Goal: Task Accomplishment & Management: Complete application form

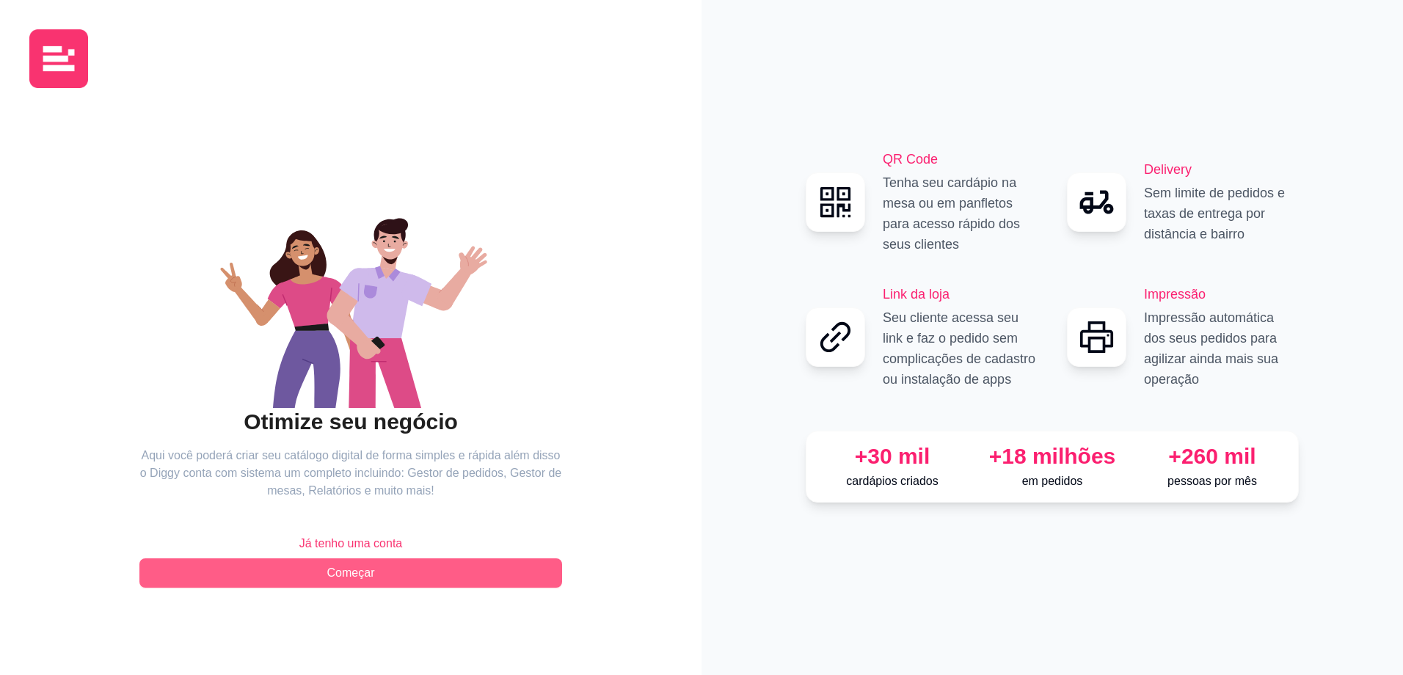
click at [365, 577] on span "Começar" at bounding box center [351, 573] width 48 height 18
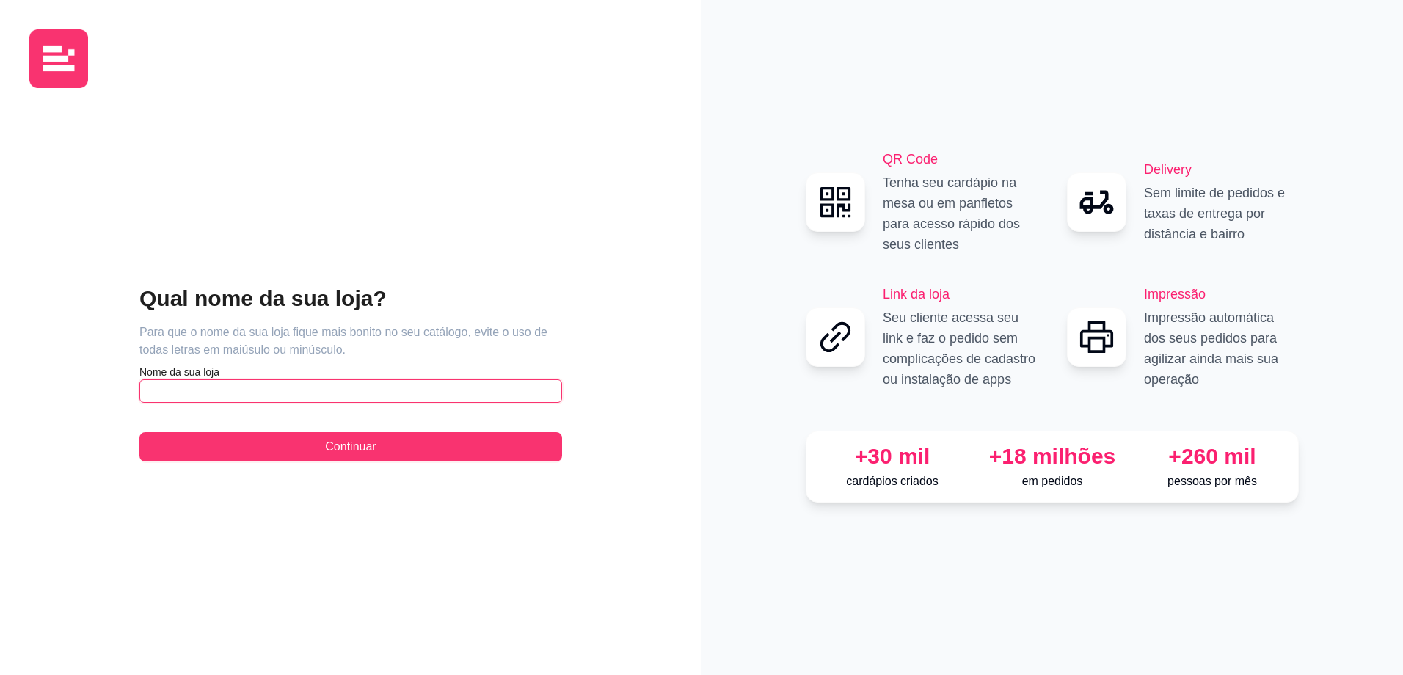
click at [286, 394] on input "text" at bounding box center [350, 390] width 423 height 23
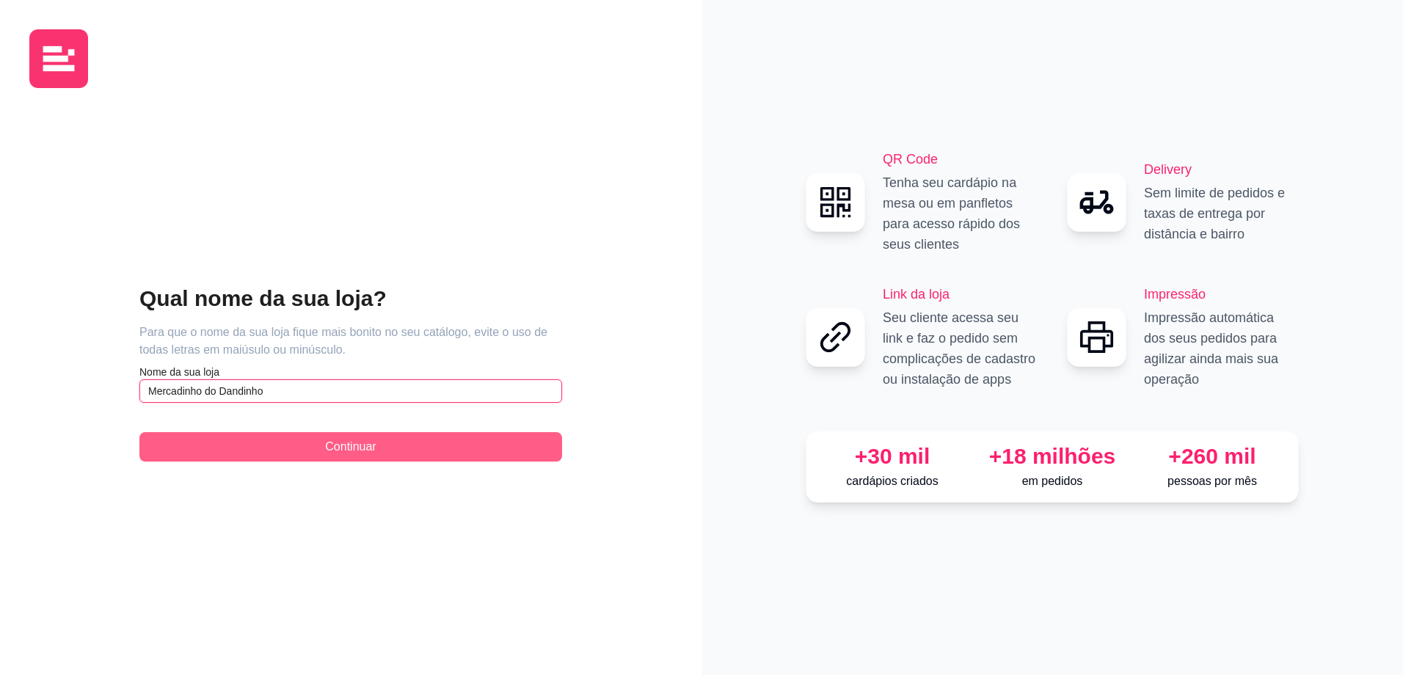
type input "Mercadinho do Dandinho"
click at [354, 454] on span "Continuar" at bounding box center [350, 447] width 51 height 18
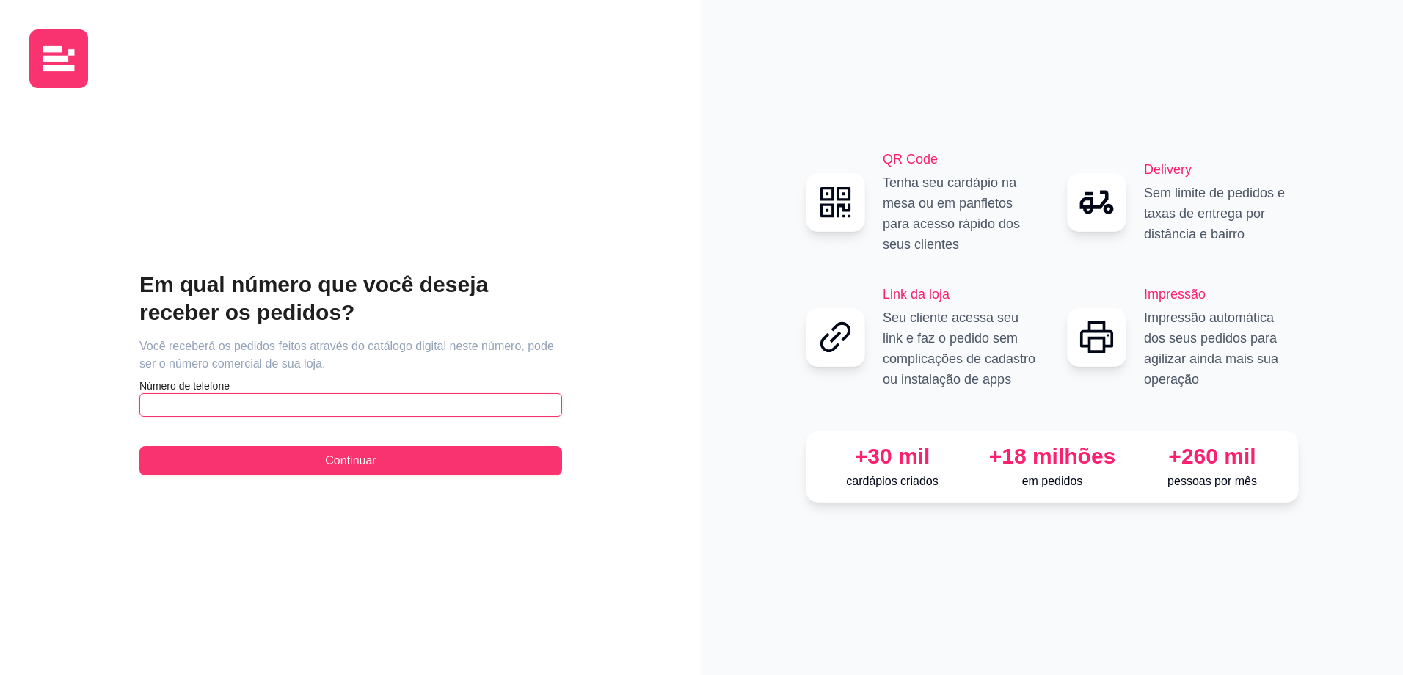
click at [375, 412] on input "text" at bounding box center [350, 404] width 423 height 23
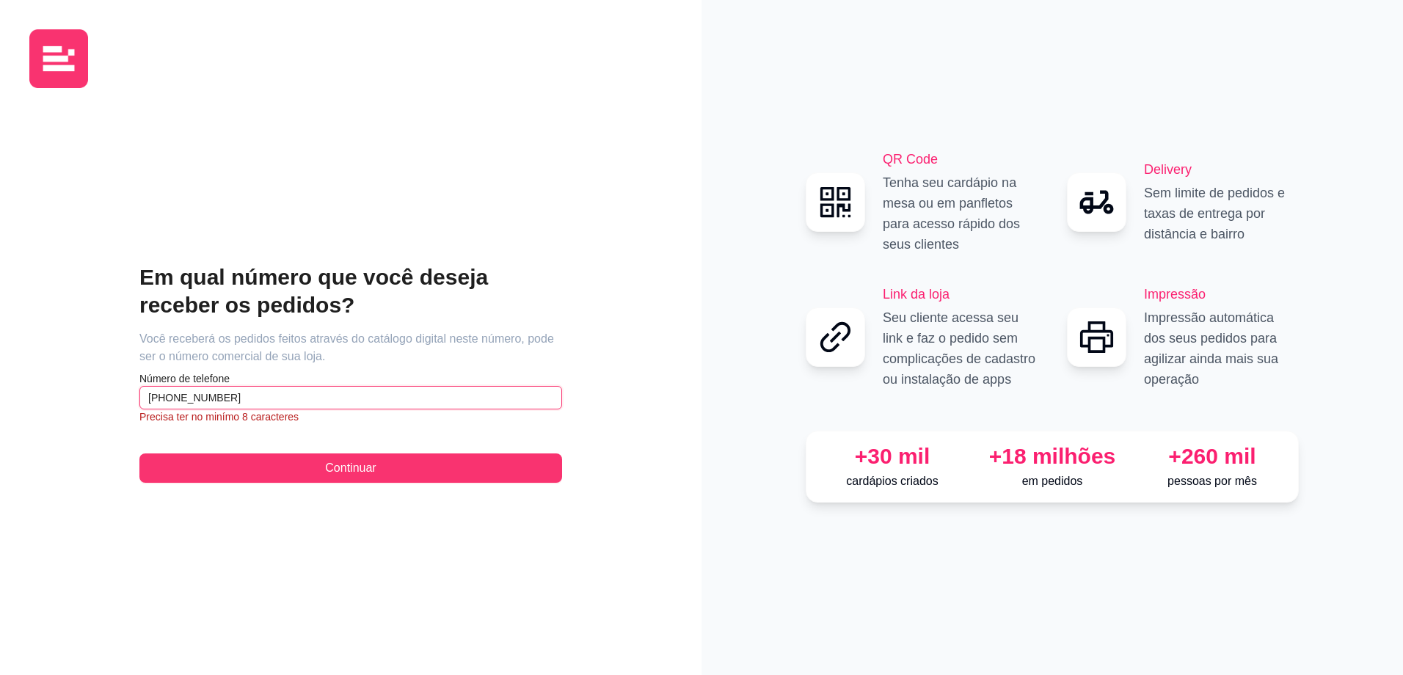
click at [211, 400] on input "[PHONE_NUMBER]" at bounding box center [350, 397] width 423 height 23
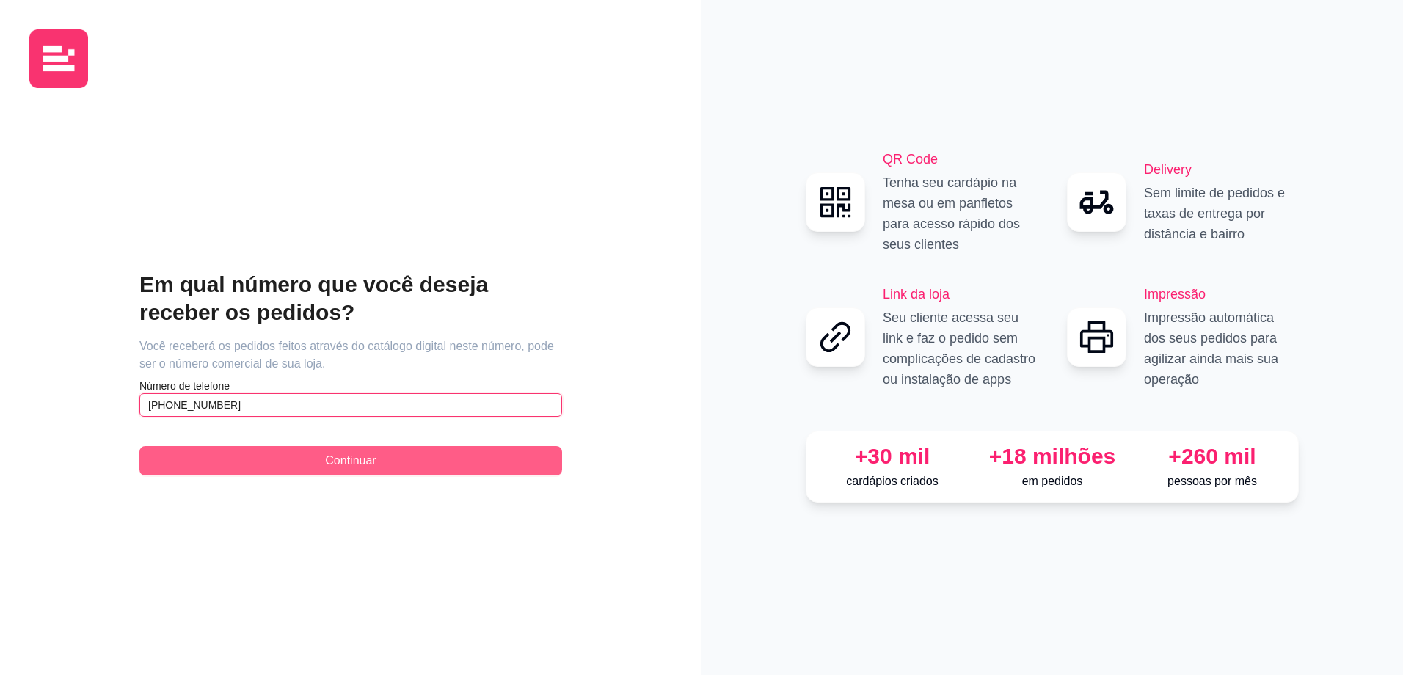
type input "[PHONE_NUMBER]"
click at [335, 473] on button "Continuar" at bounding box center [350, 460] width 423 height 29
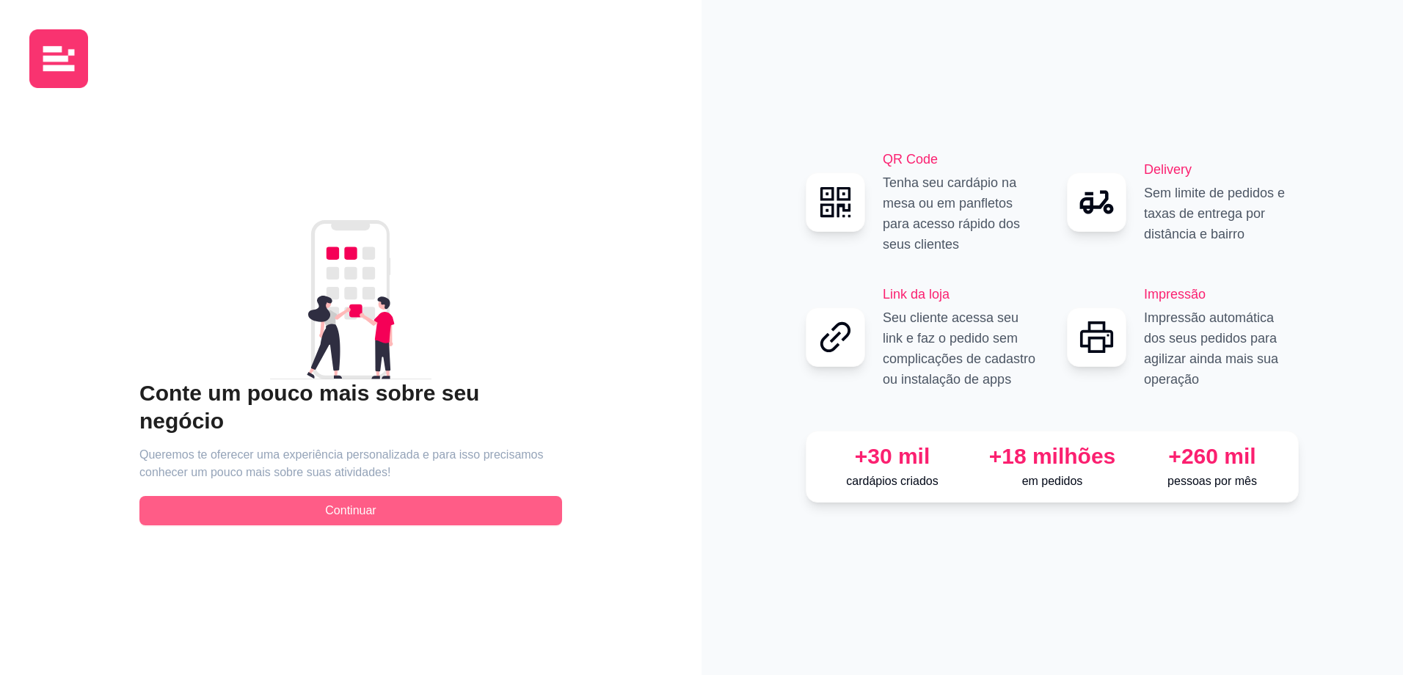
click at [344, 502] on span "Continuar" at bounding box center [350, 511] width 51 height 18
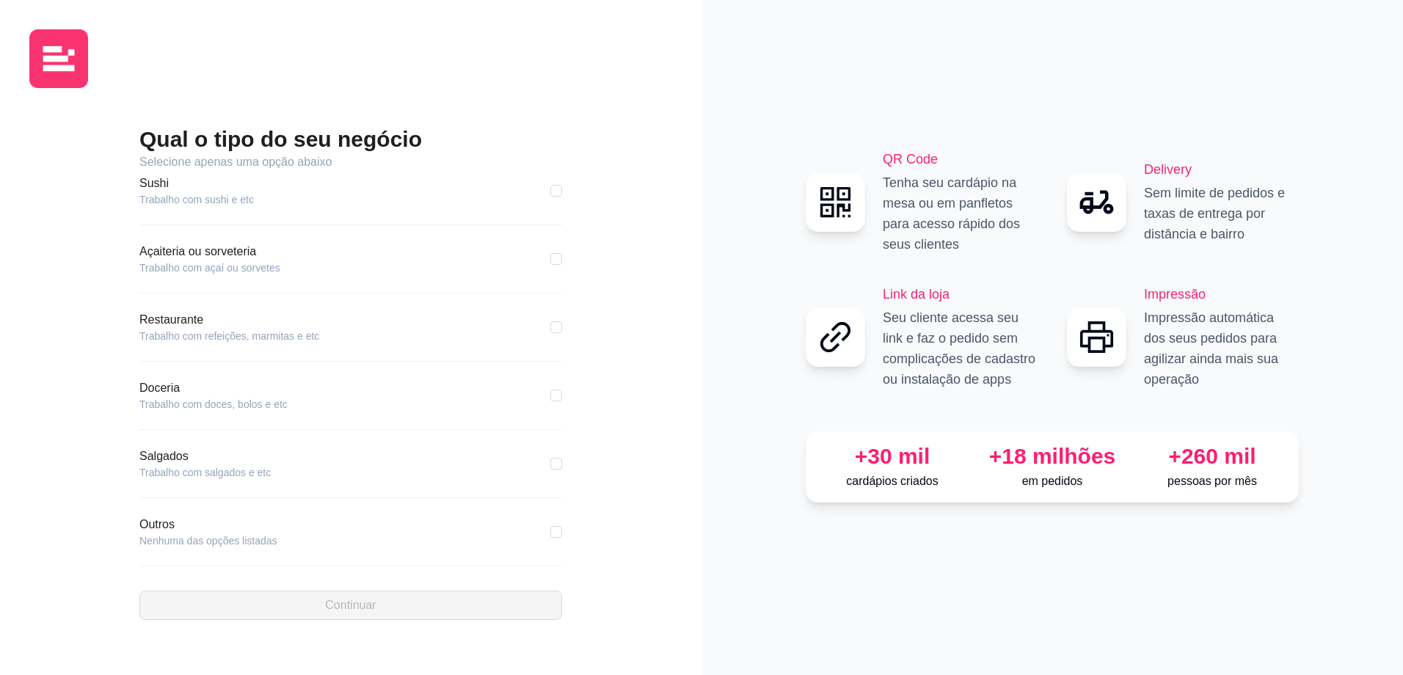
scroll to position [156, 0]
click at [550, 523] on input "checkbox" at bounding box center [556, 524] width 12 height 12
checkbox input "true"
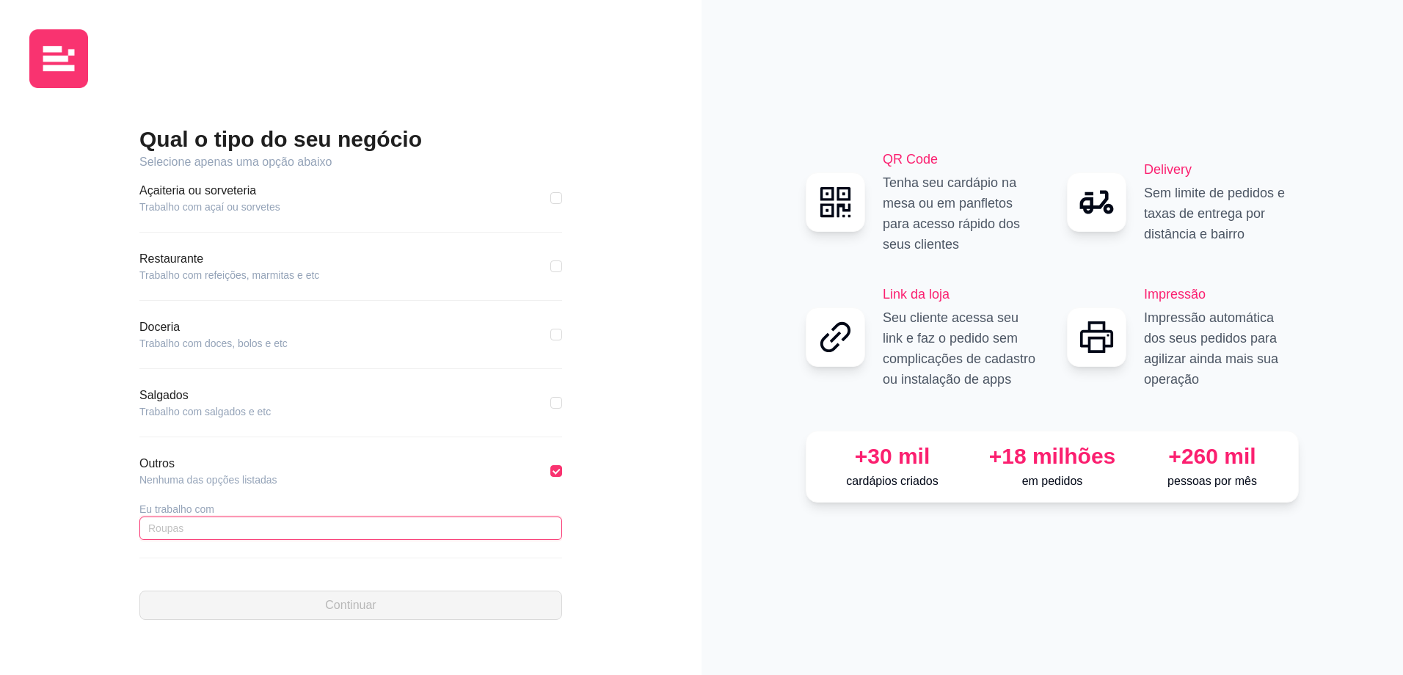
click at [228, 537] on input "text" at bounding box center [350, 527] width 423 height 23
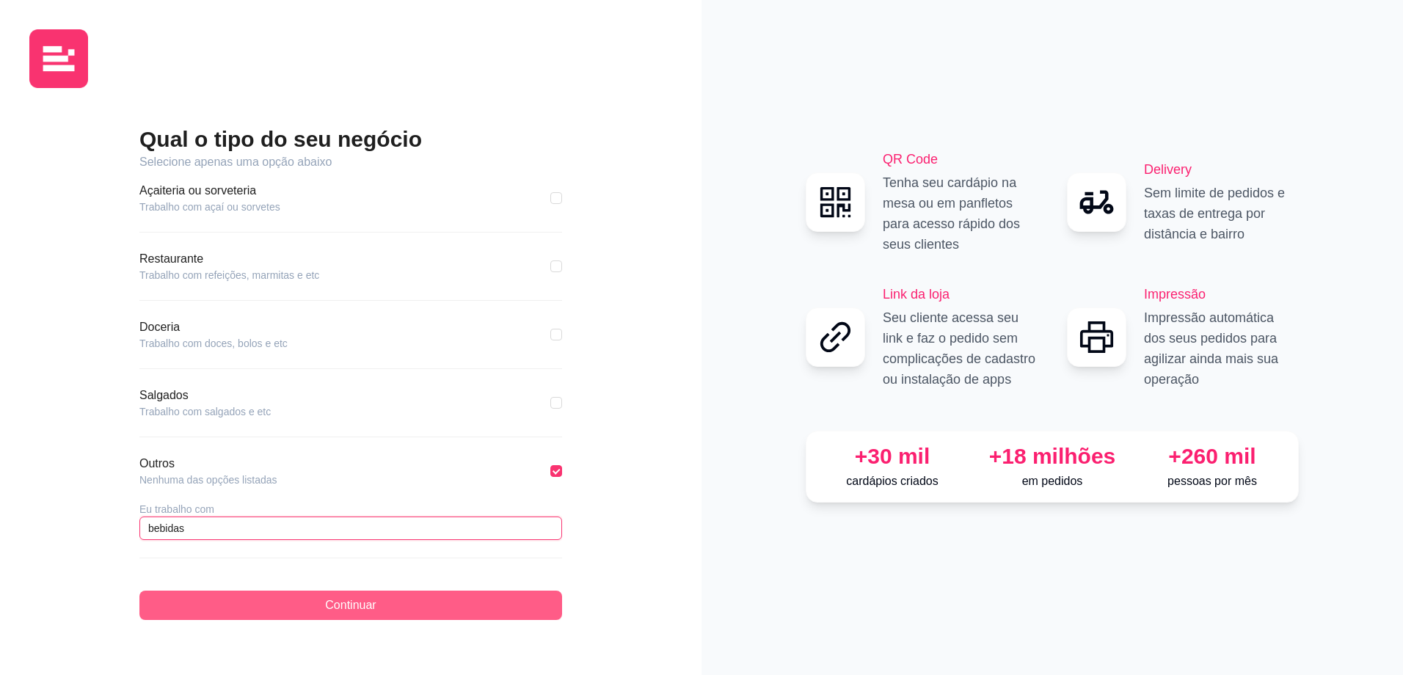
type input "bebidas"
click at [354, 616] on button "Continuar" at bounding box center [350, 605] width 423 height 29
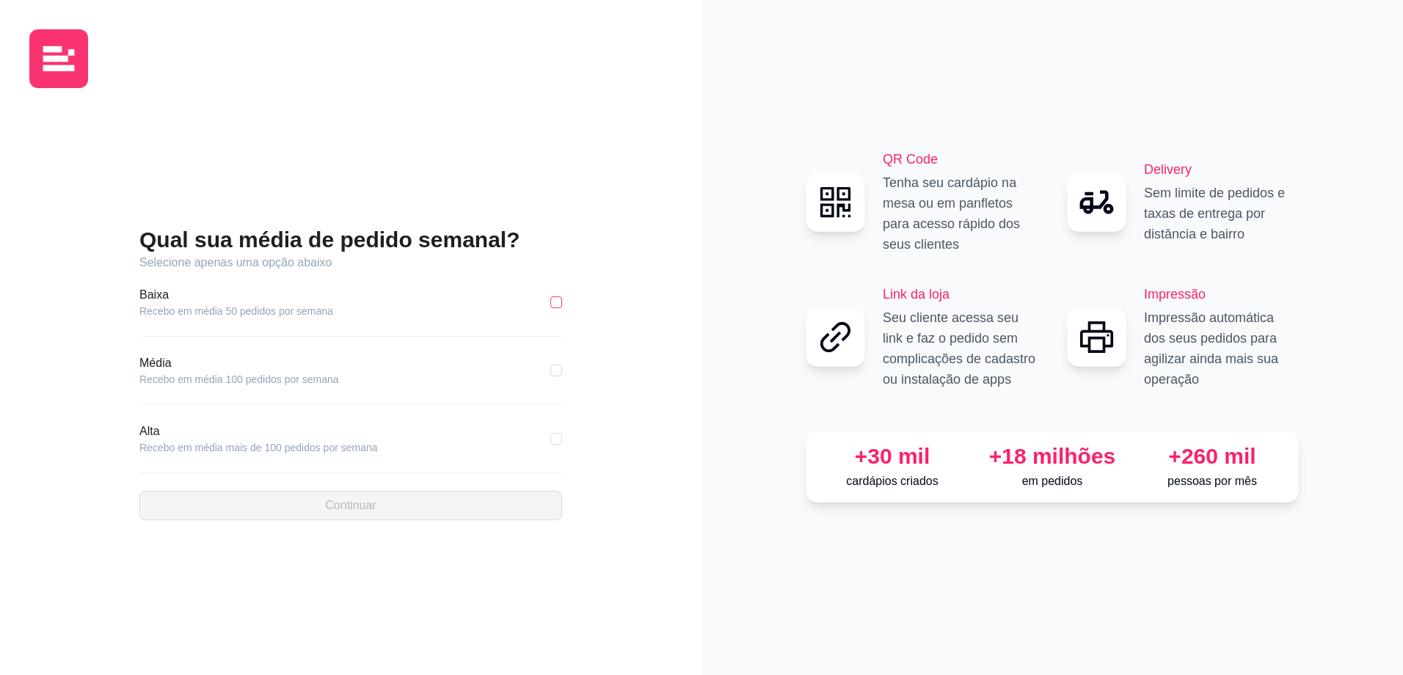
click at [557, 301] on input "checkbox" at bounding box center [556, 302] width 12 height 12
checkbox input "true"
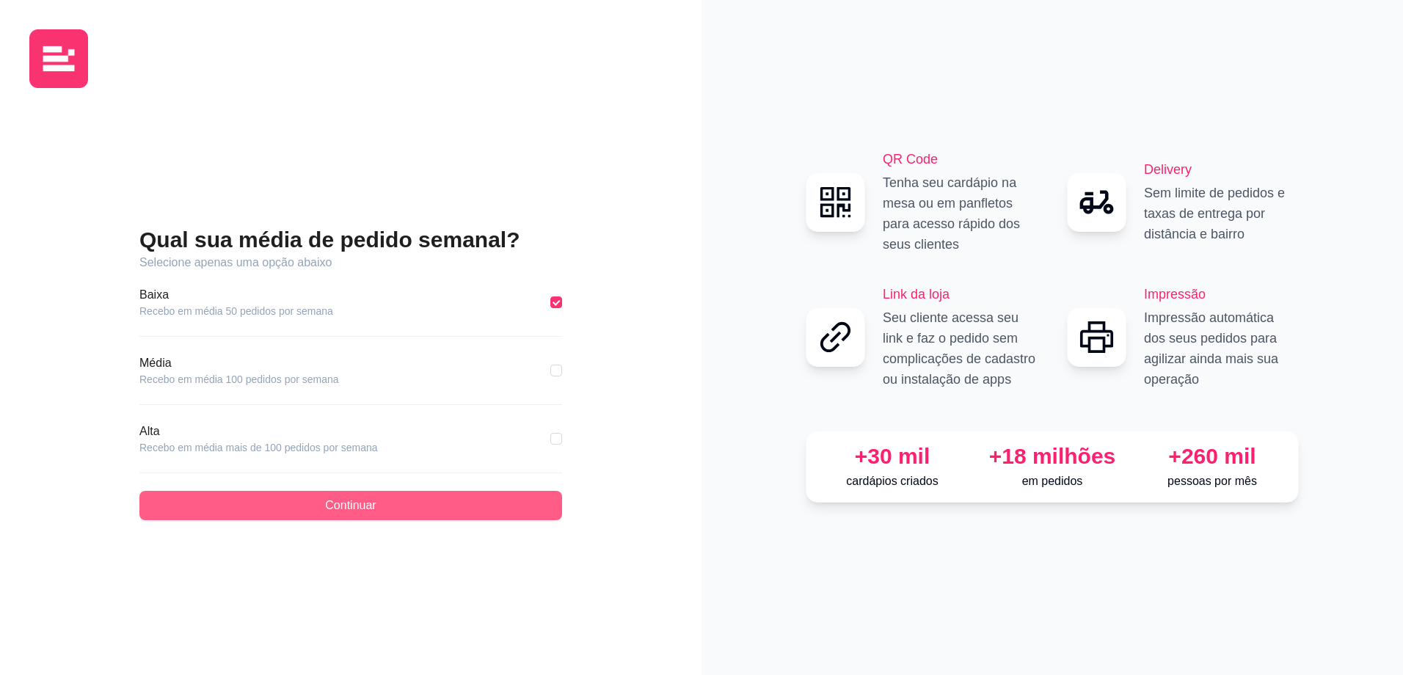
click at [359, 506] on span "Continuar" at bounding box center [350, 506] width 51 height 18
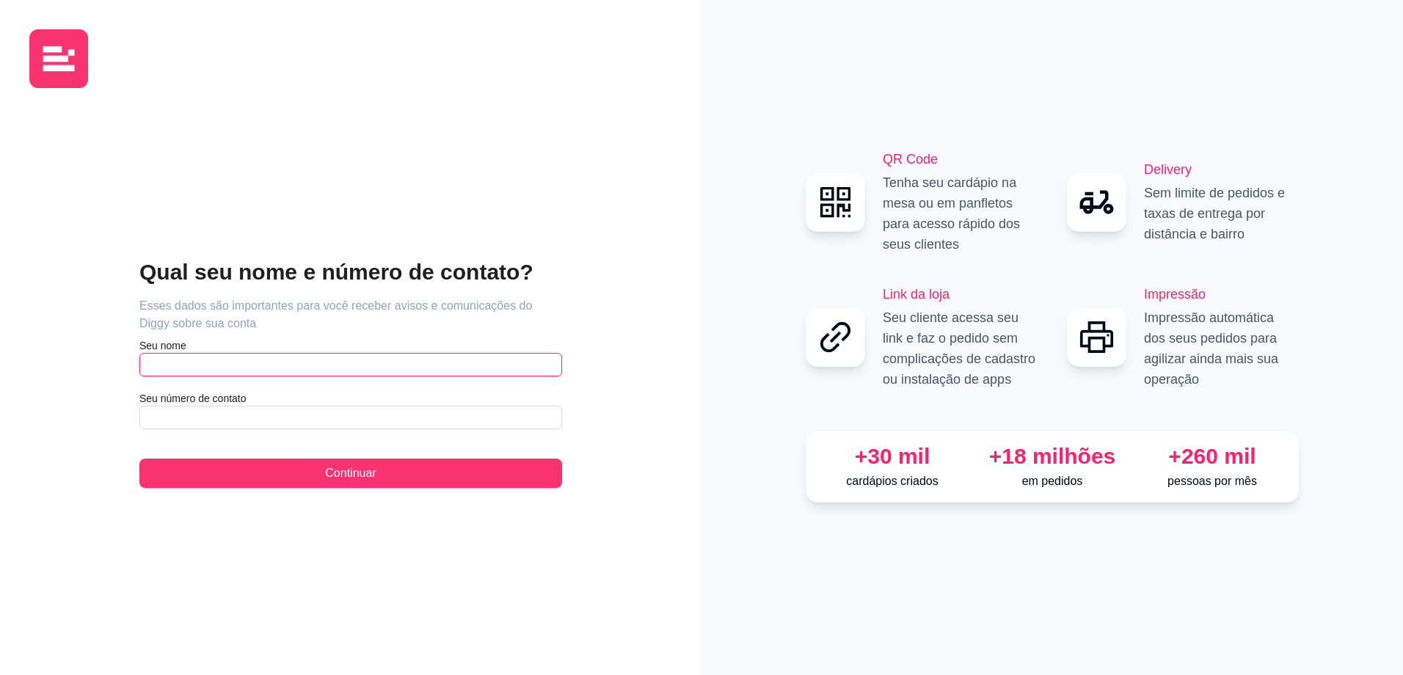
click at [293, 372] on input "text" at bounding box center [350, 364] width 423 height 23
type input "janderson"
click at [275, 427] on input "text" at bounding box center [350, 417] width 423 height 23
type input "[PHONE_NUMBER]"
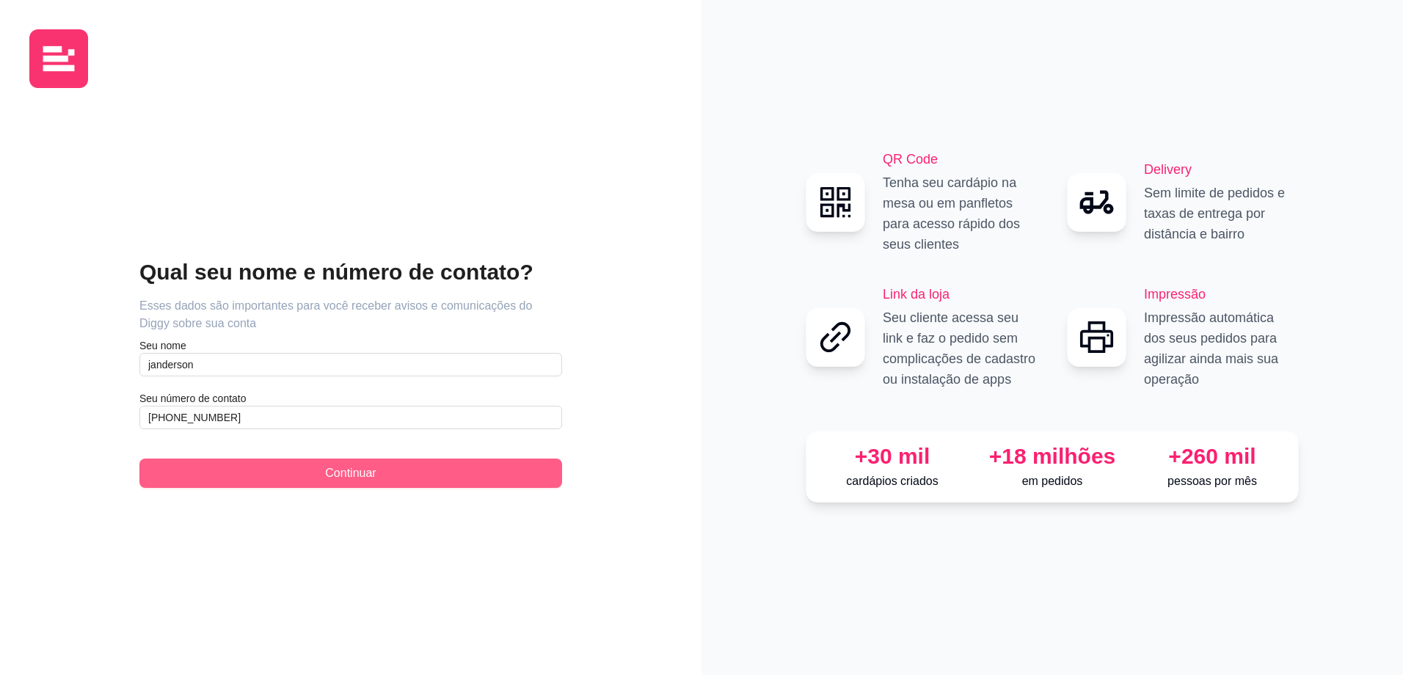
click at [365, 479] on span "Continuar" at bounding box center [350, 473] width 51 height 18
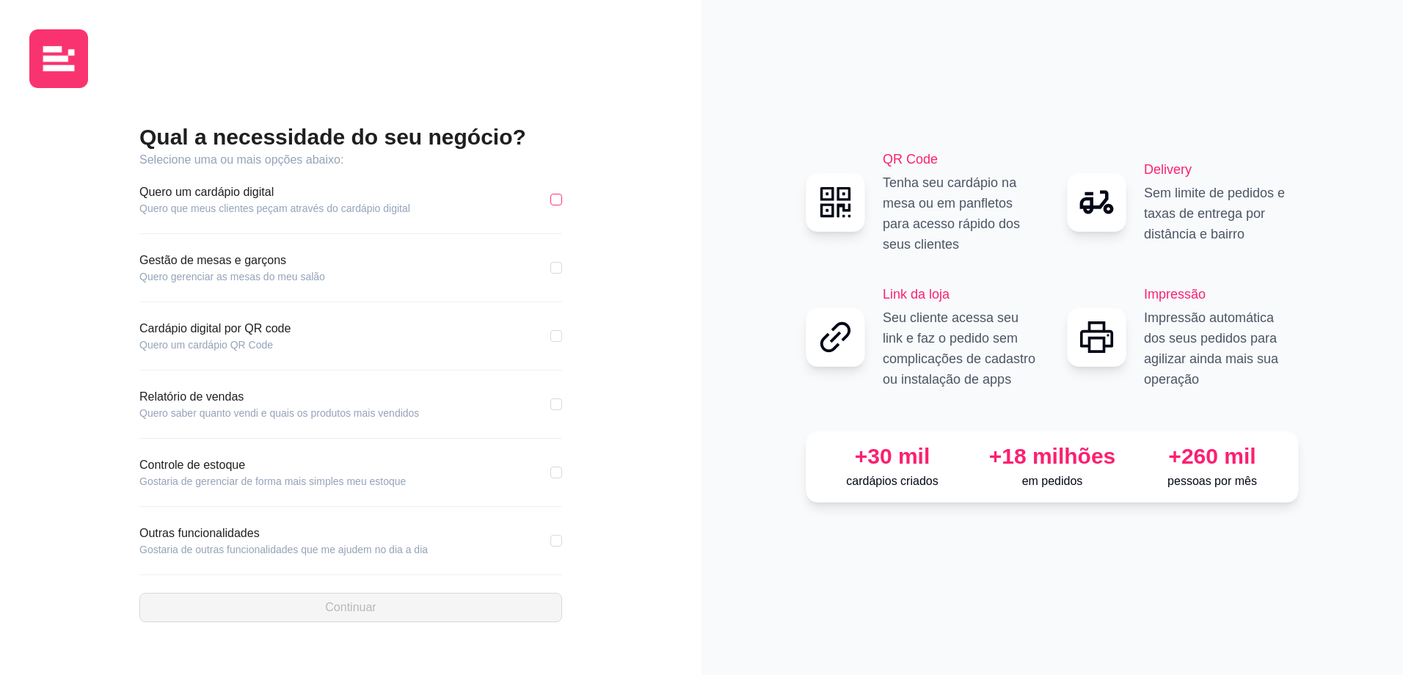
click at [551, 200] on input "checkbox" at bounding box center [556, 200] width 12 height 12
checkbox input "true"
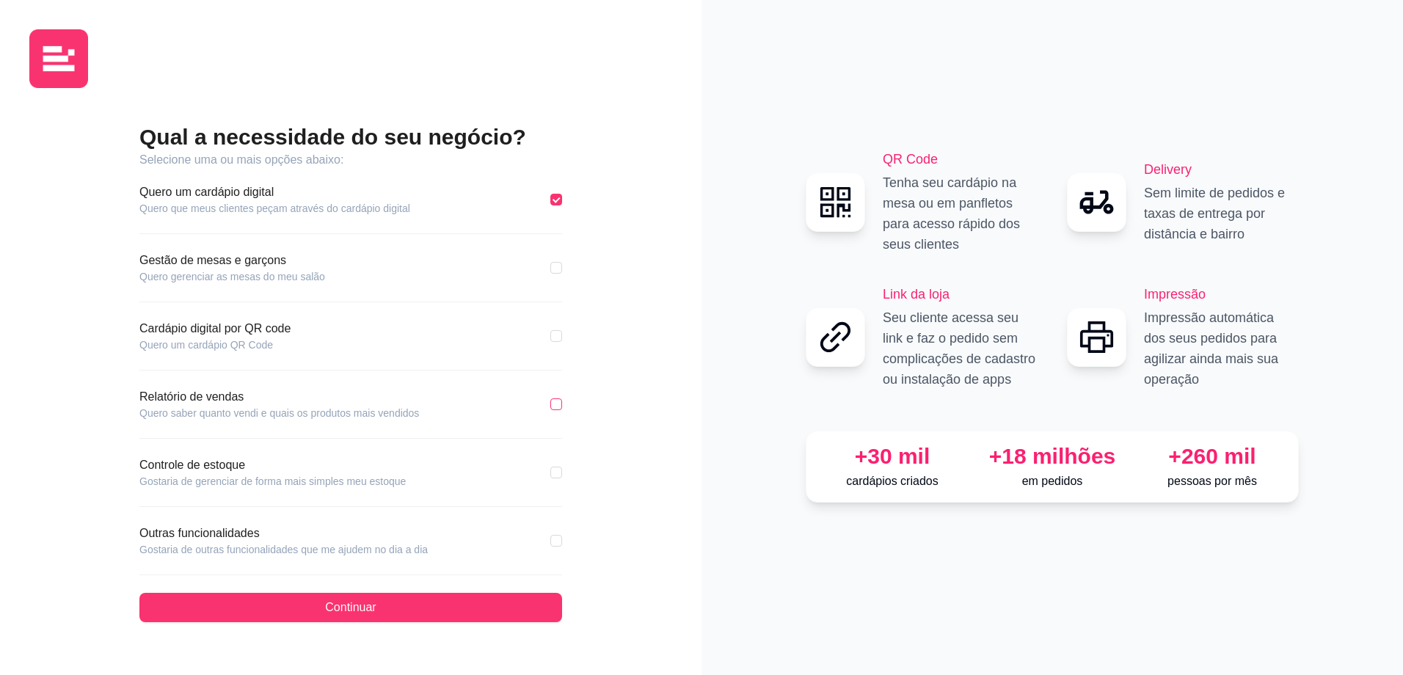
click at [555, 403] on input "checkbox" at bounding box center [556, 404] width 12 height 12
checkbox input "true"
click at [560, 544] on input "checkbox" at bounding box center [556, 541] width 12 height 12
checkbox input "true"
click at [549, 474] on div "Controle de estoque Gostaria de gerenciar de forma mais simples meu estoque" at bounding box center [350, 472] width 423 height 32
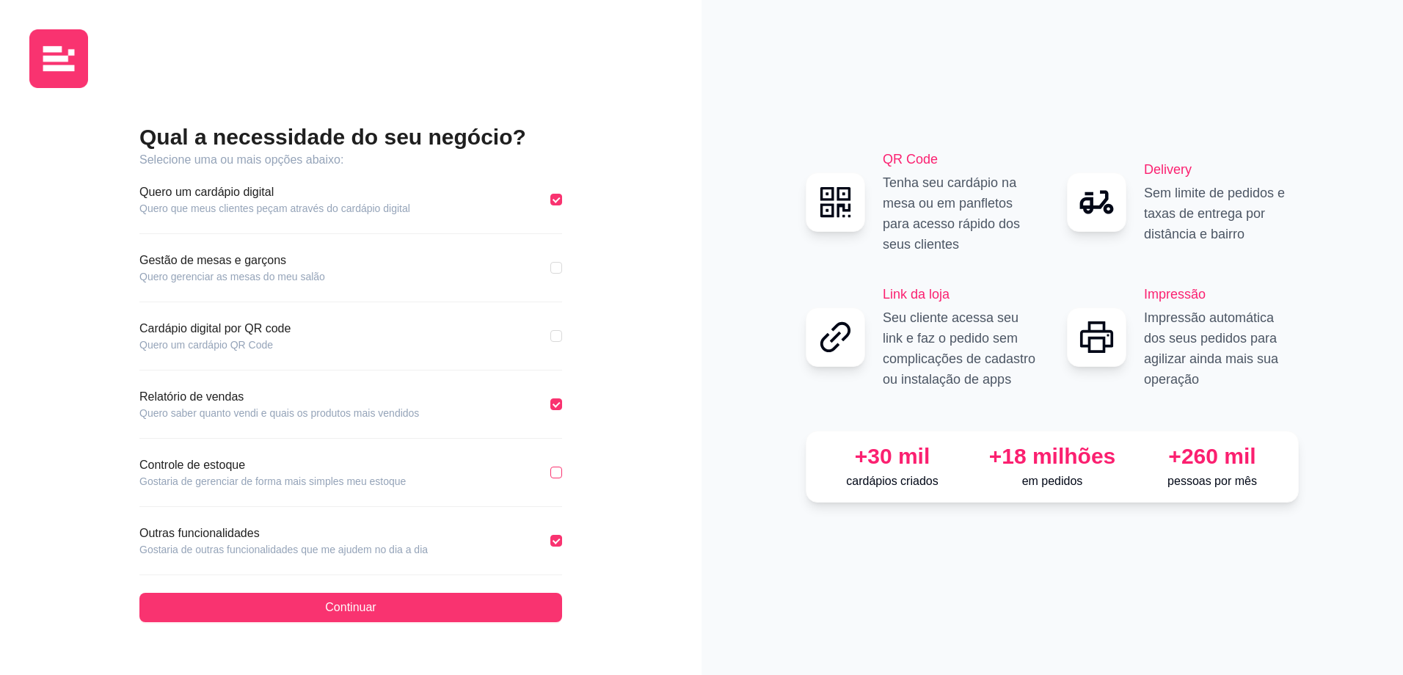
click at [557, 472] on input "checkbox" at bounding box center [556, 473] width 12 height 12
checkbox input "true"
click at [559, 338] on input "checkbox" at bounding box center [556, 336] width 12 height 12
checkbox input "true"
click at [553, 265] on input "checkbox" at bounding box center [556, 268] width 12 height 12
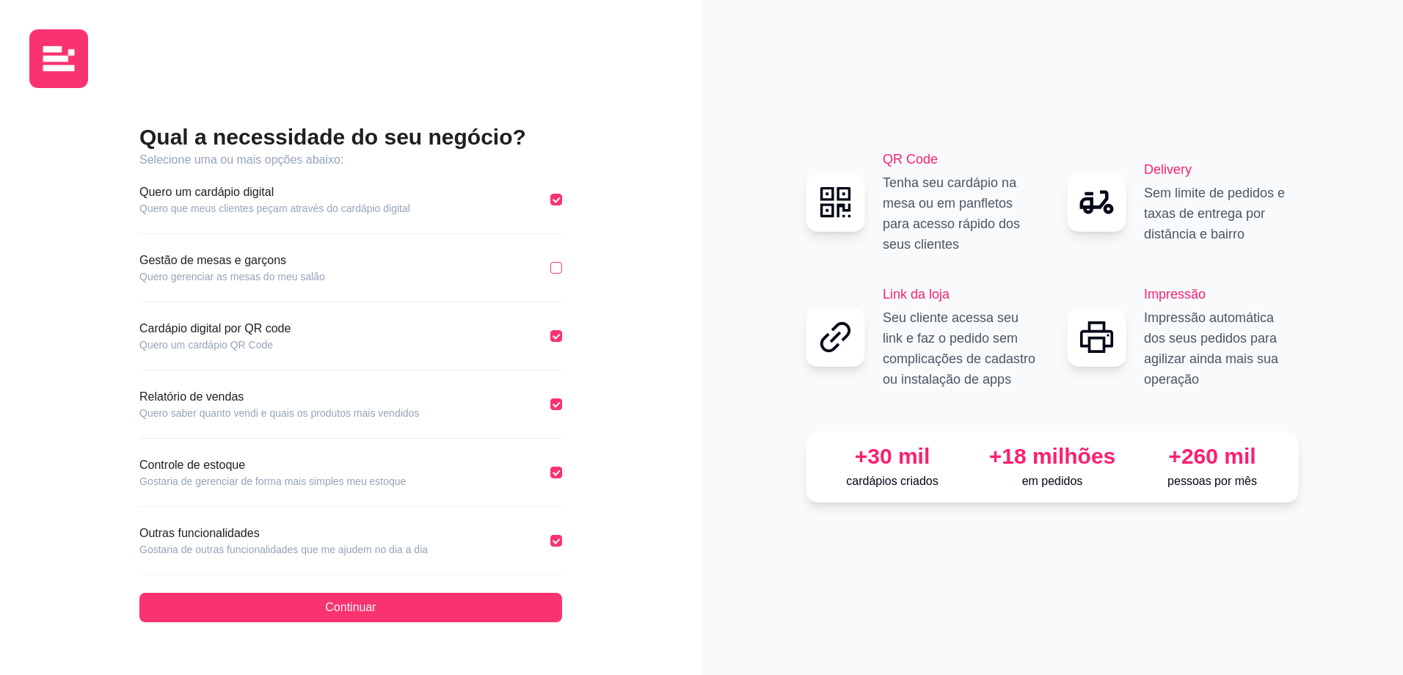
checkbox input "true"
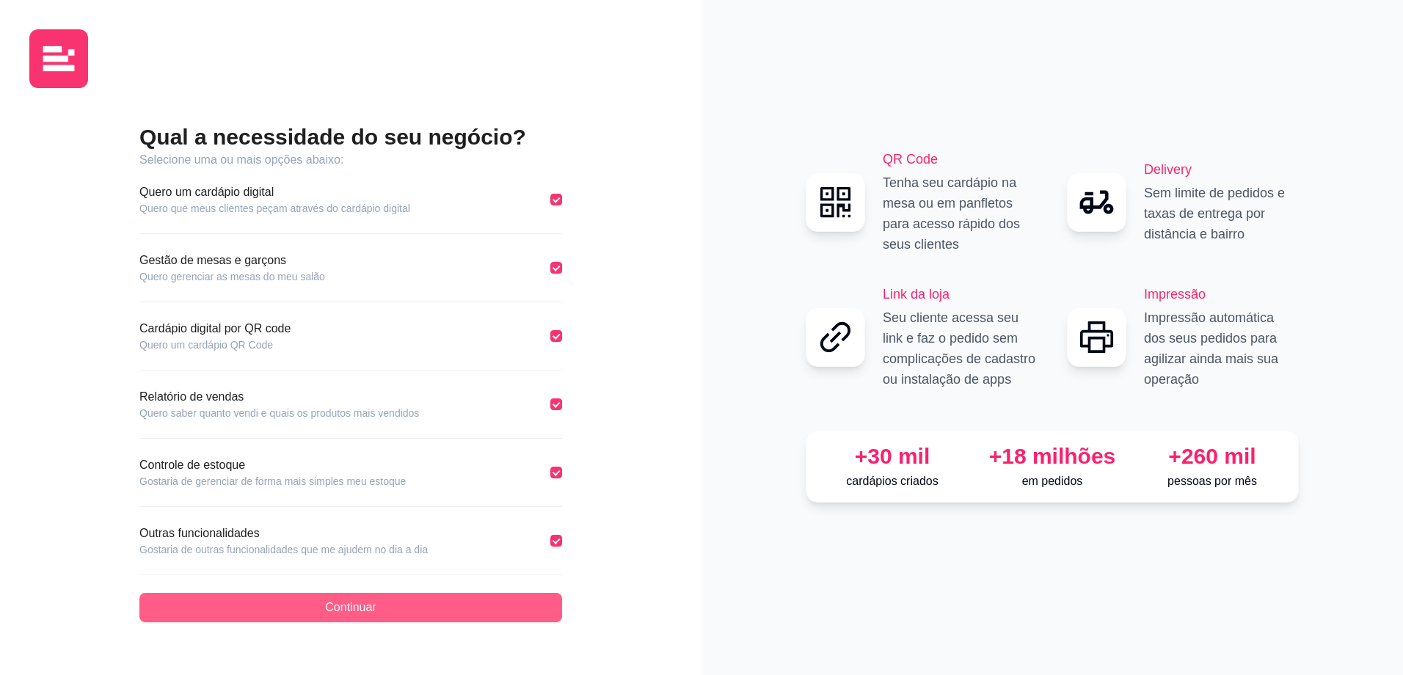
click at [362, 616] on button "Continuar" at bounding box center [350, 607] width 423 height 29
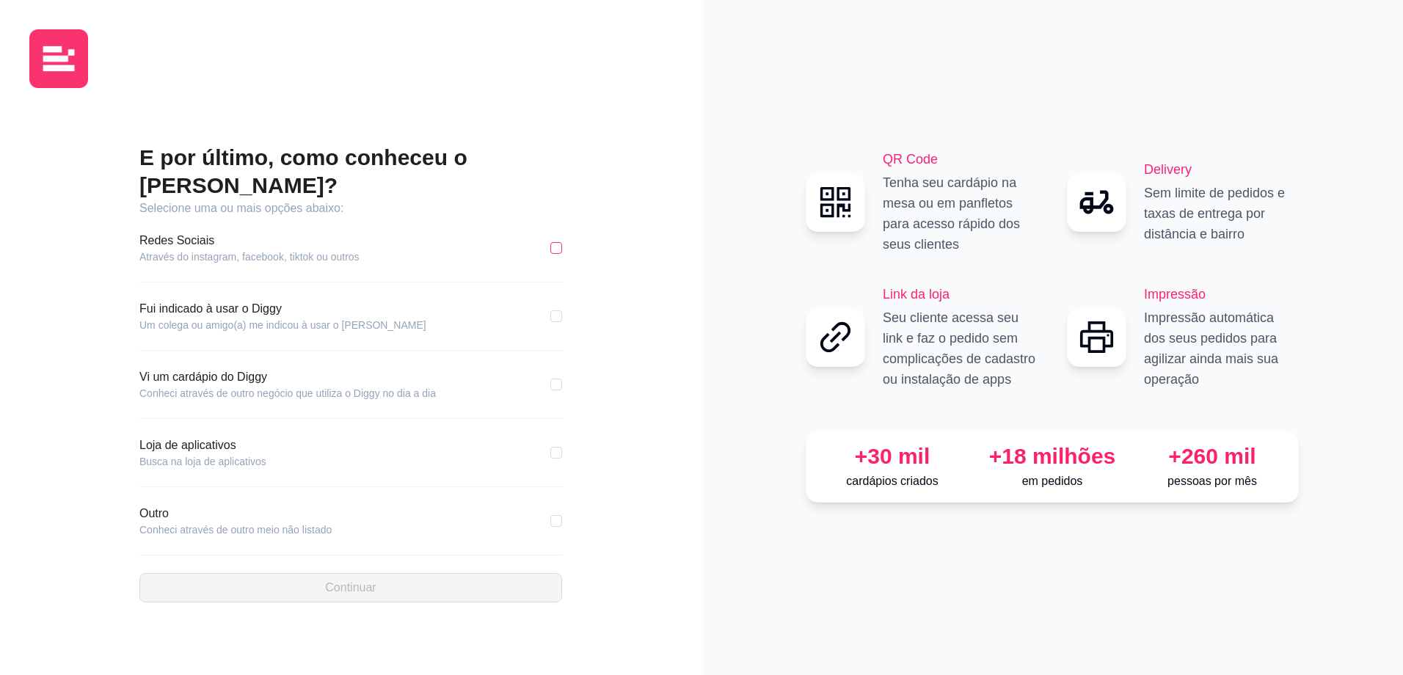
click at [561, 242] on input "checkbox" at bounding box center [556, 248] width 12 height 12
checkbox input "true"
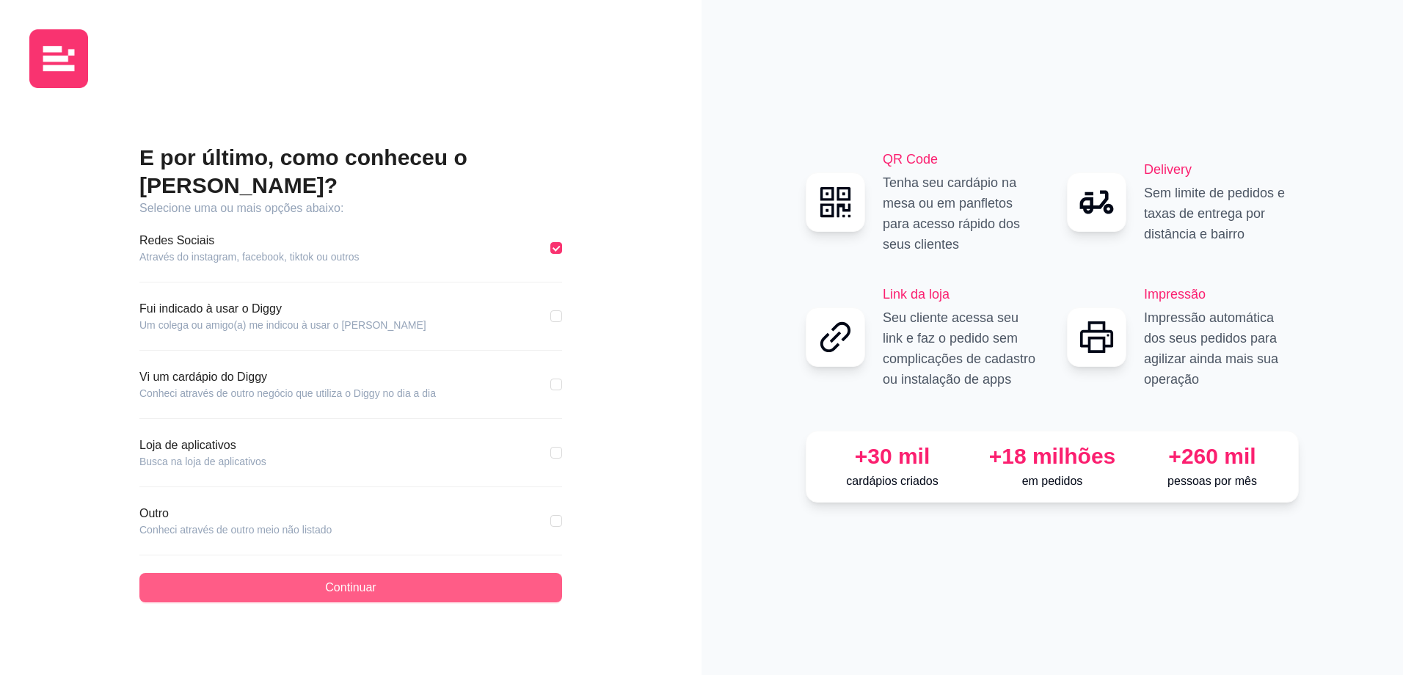
click at [363, 579] on span "Continuar" at bounding box center [350, 588] width 51 height 18
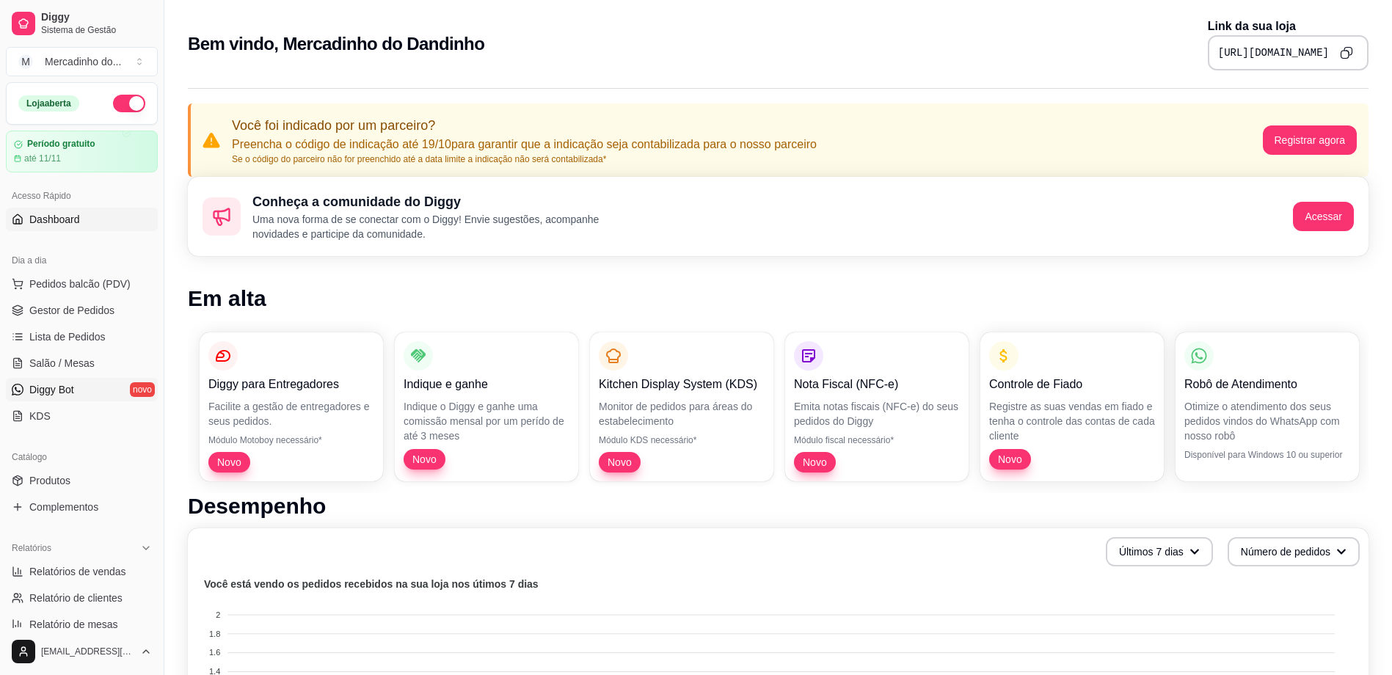
click at [89, 390] on link "Diggy Bot novo" at bounding box center [82, 389] width 152 height 23
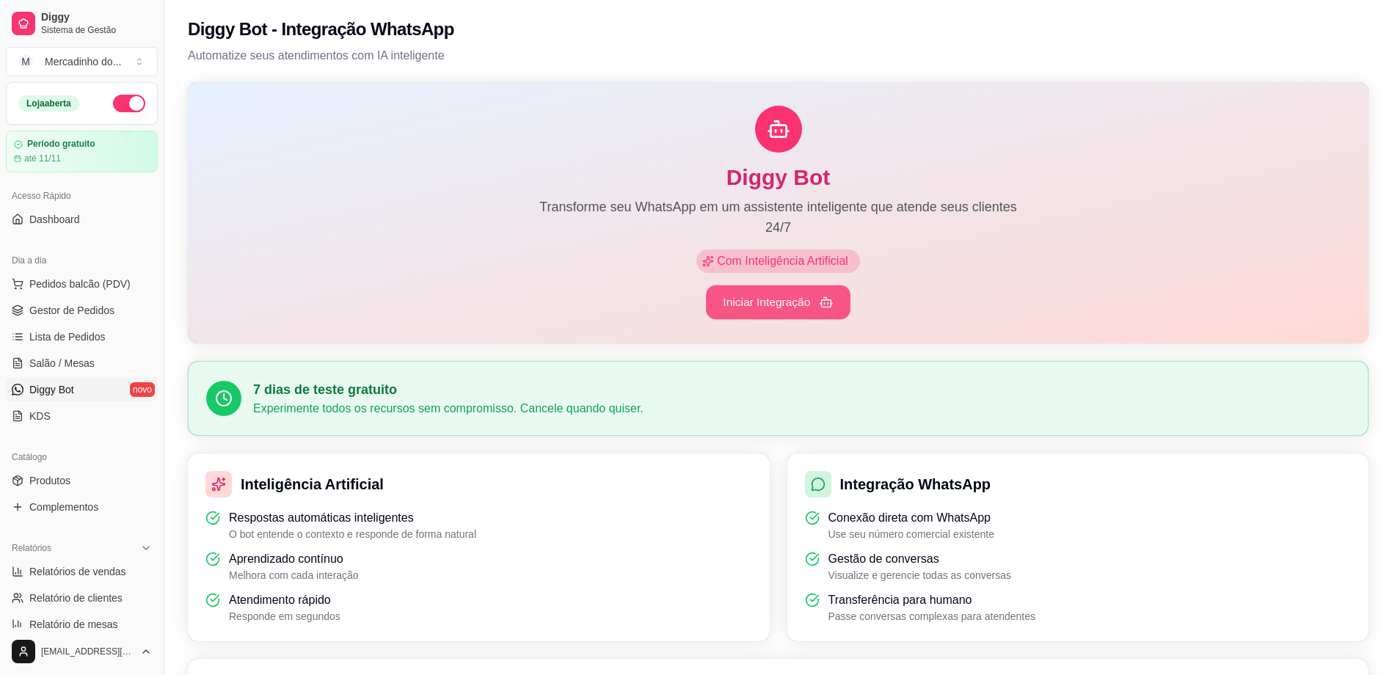
click at [764, 310] on button "Iniciar Integração" at bounding box center [778, 302] width 145 height 34
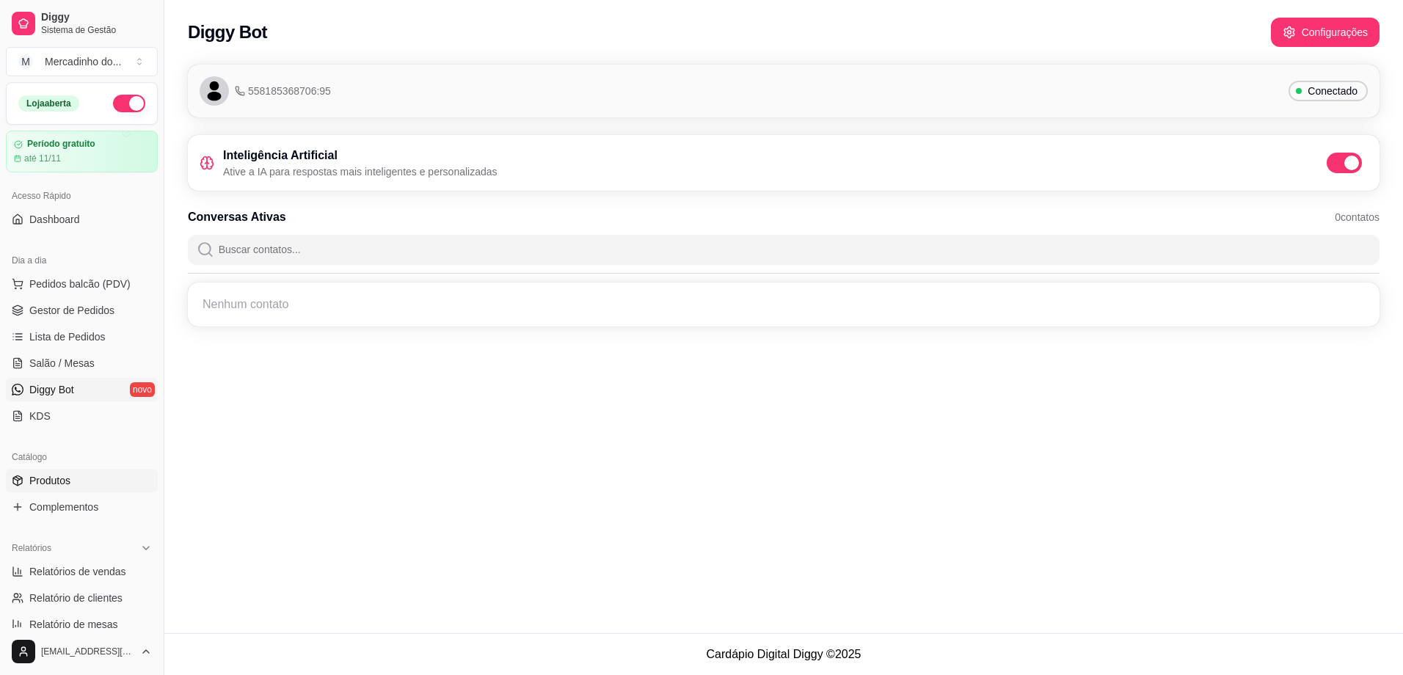
click at [60, 483] on span "Produtos" at bounding box center [49, 480] width 41 height 15
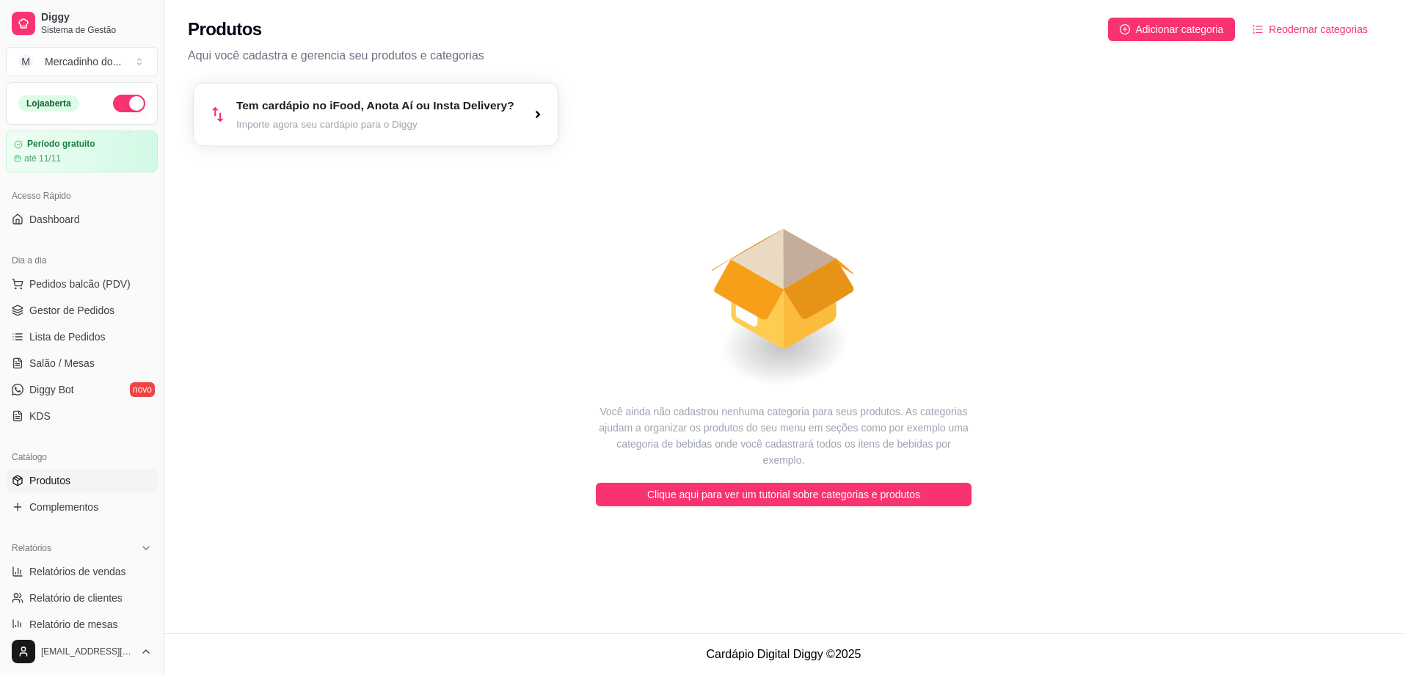
click at [380, 122] on article "Importe agora seu cardápio para o Diggy" at bounding box center [375, 124] width 278 height 14
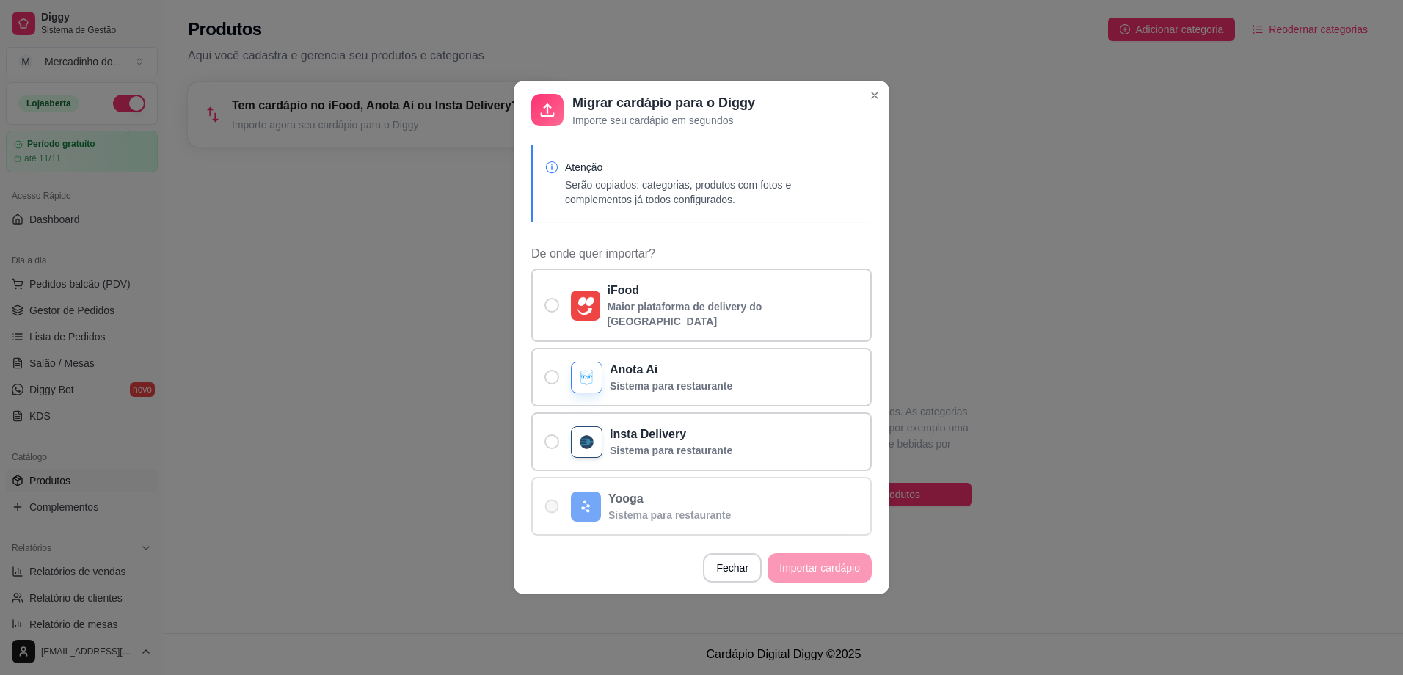
click at [653, 497] on p "Yooga" at bounding box center [669, 499] width 123 height 18
click at [553, 509] on input "Yooga Sistema para restaurante" at bounding box center [549, 514] width 10 height 10
radio input "true"
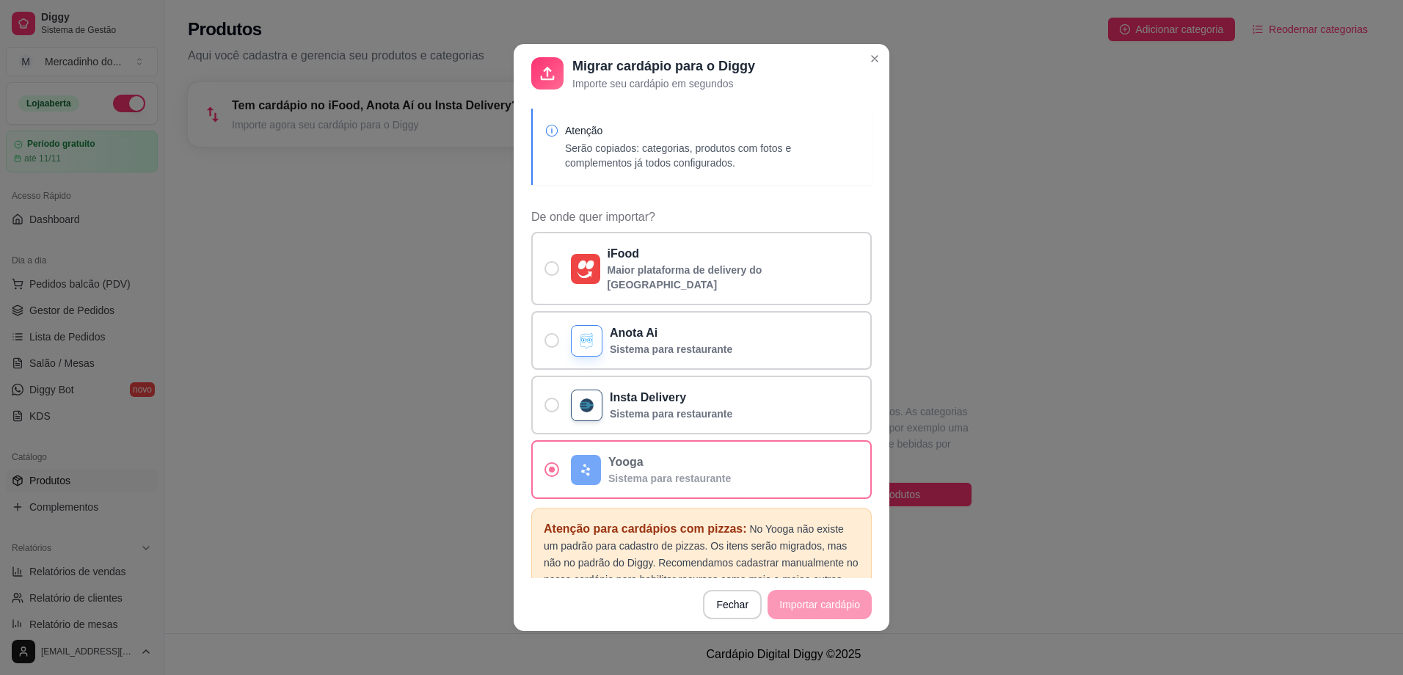
click at [538, 460] on label "Yooga Sistema para restaurante" at bounding box center [701, 469] width 340 height 59
click at [544, 472] on input "Yooga Sistema para restaurante" at bounding box center [549, 477] width 10 height 10
click at [540, 317] on label "Anota Ai Sistema para restaurante" at bounding box center [701, 340] width 340 height 59
click at [544, 343] on input "Anota Ai Sistema para restaurante" at bounding box center [549, 348] width 10 height 10
radio input "true"
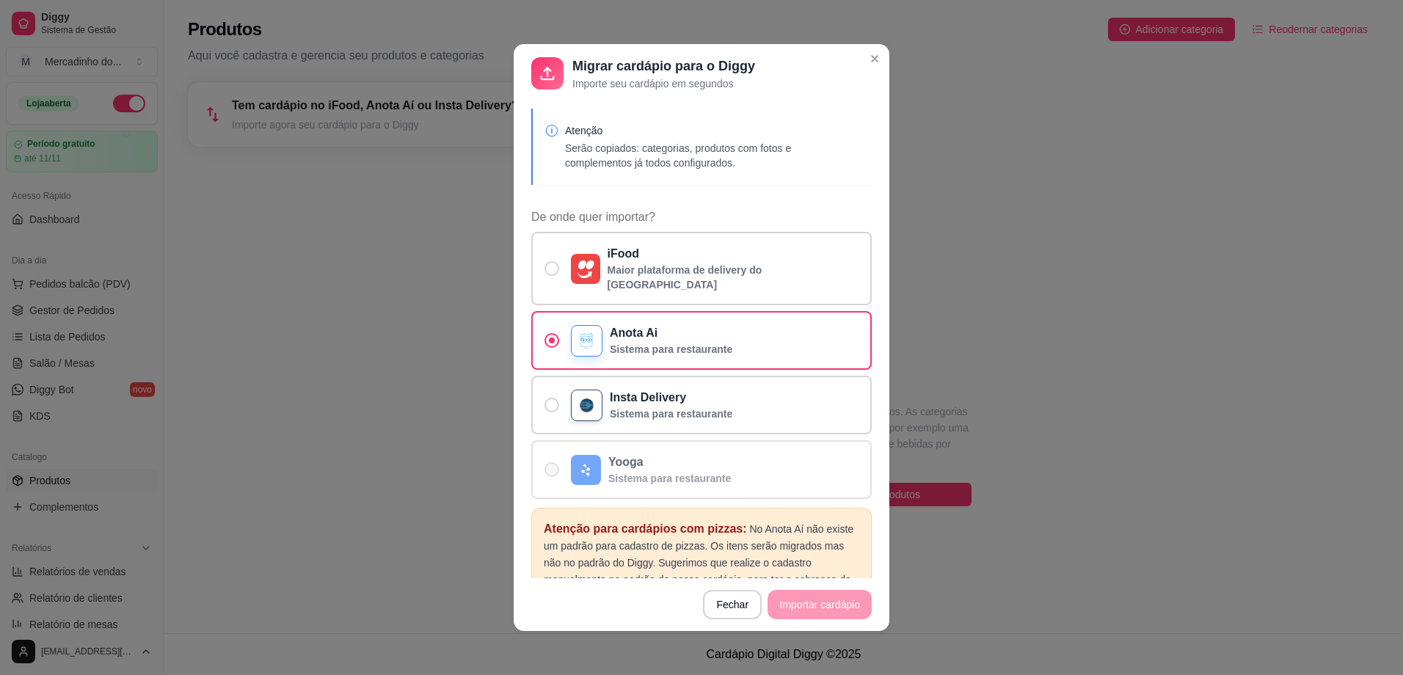
click at [557, 450] on label "Yooga Sistema para restaurante" at bounding box center [701, 469] width 340 height 59
click at [553, 472] on input "Yooga Sistema para restaurante" at bounding box center [549, 477] width 10 height 10
radio input "true"
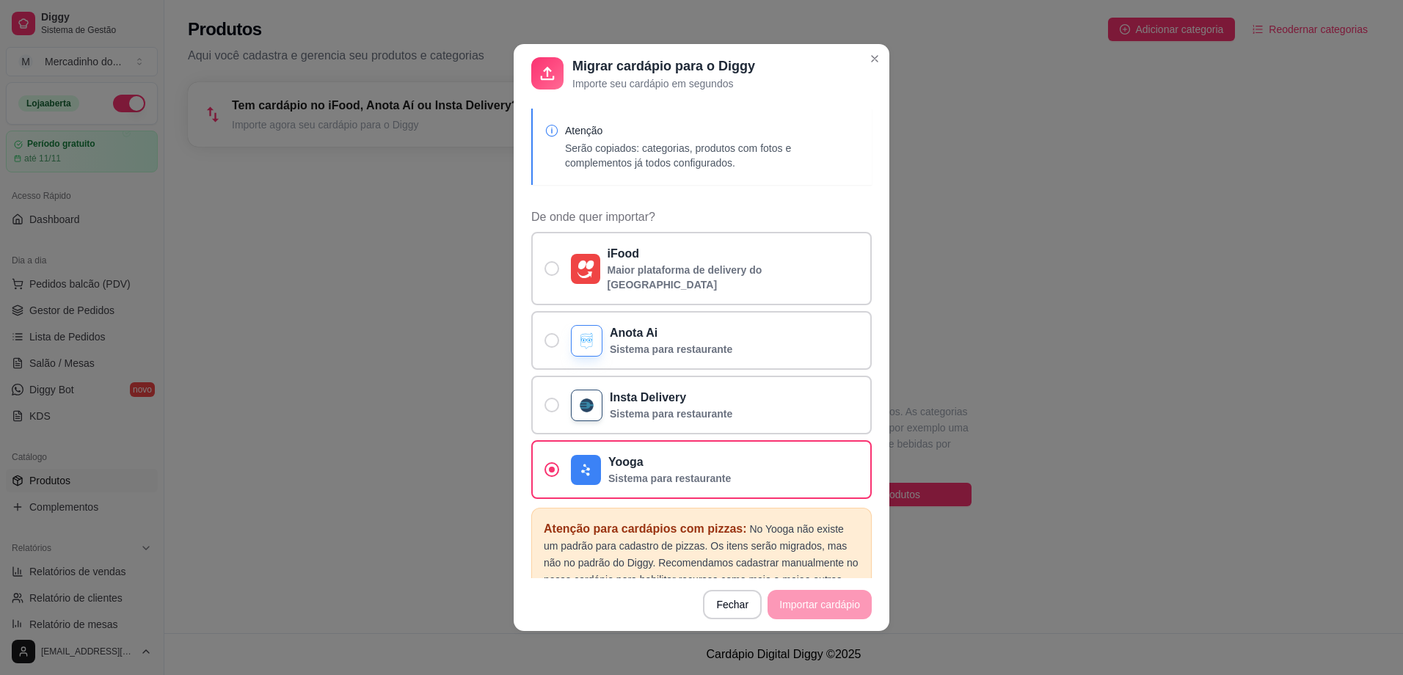
click at [788, 595] on footer "Fechar Importar cardápio" at bounding box center [701, 604] width 376 height 53
drag, startPoint x: 811, startPoint y: 599, endPoint x: 768, endPoint y: 601, distance: 43.3
click at [811, 599] on footer "Fechar Importar cardápio" at bounding box center [701, 604] width 376 height 53
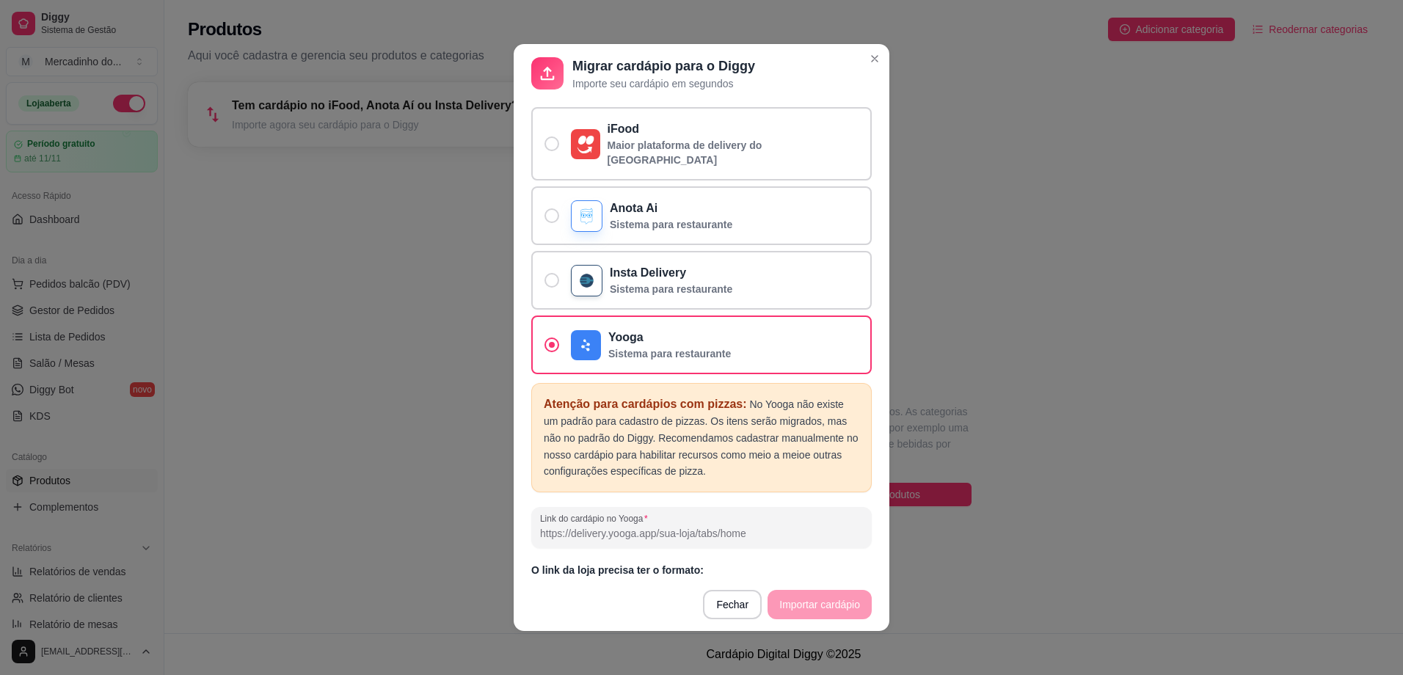
scroll to position [134, 0]
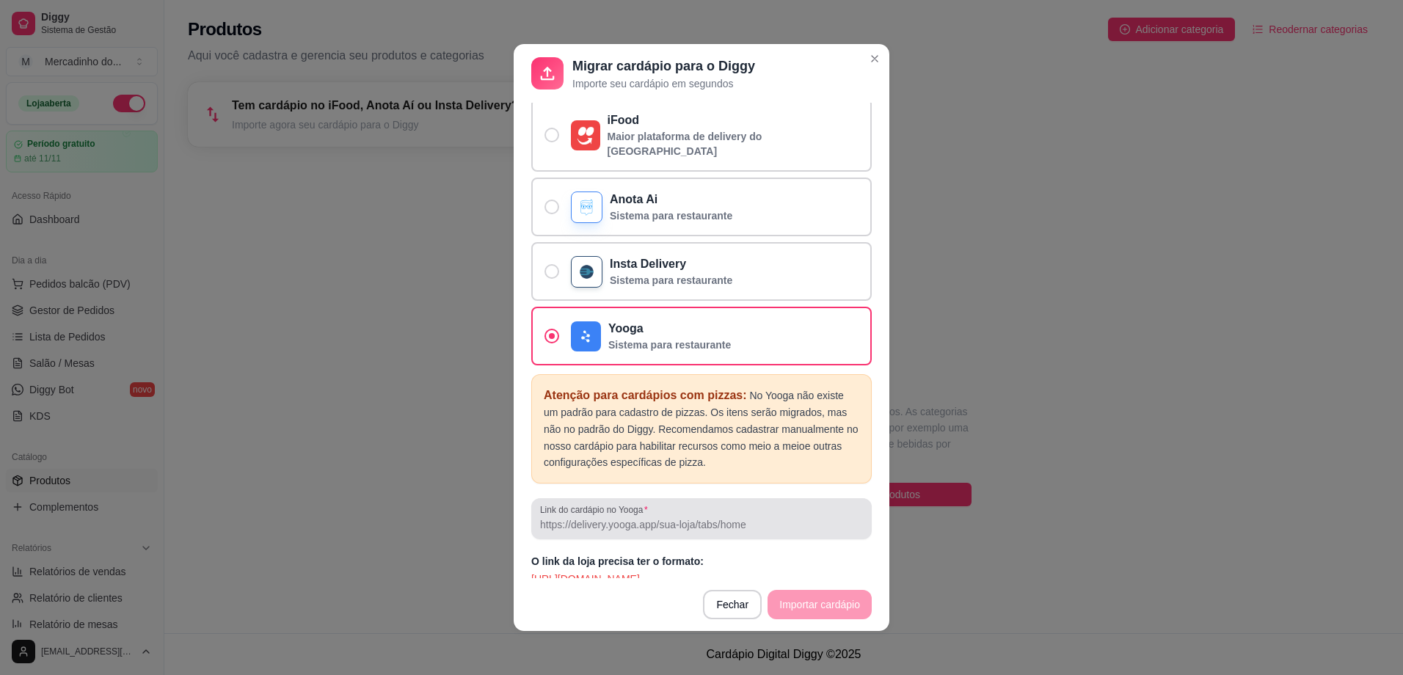
click at [636, 518] on div at bounding box center [701, 518] width 323 height 29
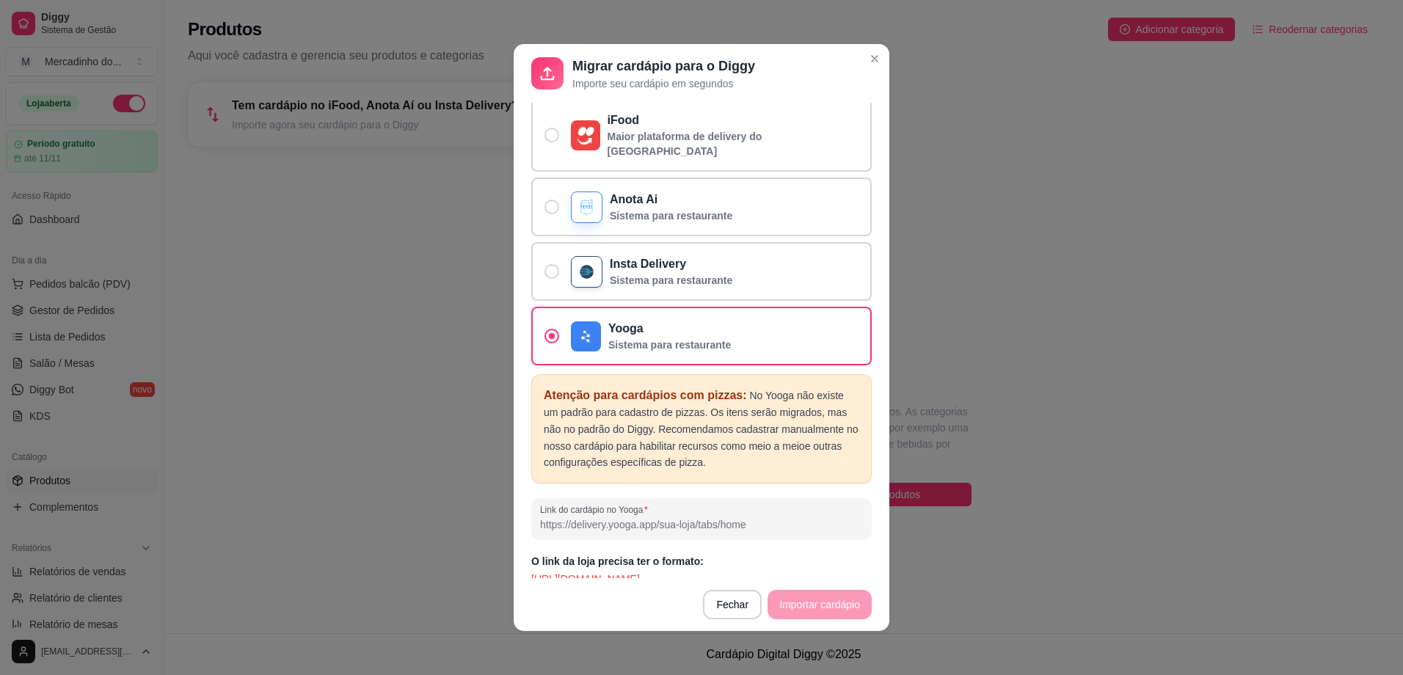
drag, startPoint x: 662, startPoint y: 505, endPoint x: 681, endPoint y: 505, distance: 18.3
click at [675, 517] on input "Link do cardápio no Yooga" at bounding box center [701, 524] width 323 height 15
drag, startPoint x: 702, startPoint y: 508, endPoint x: 717, endPoint y: 516, distance: 17.1
click at [712, 517] on input "Link do cardápio no Yooga" at bounding box center [701, 524] width 323 height 15
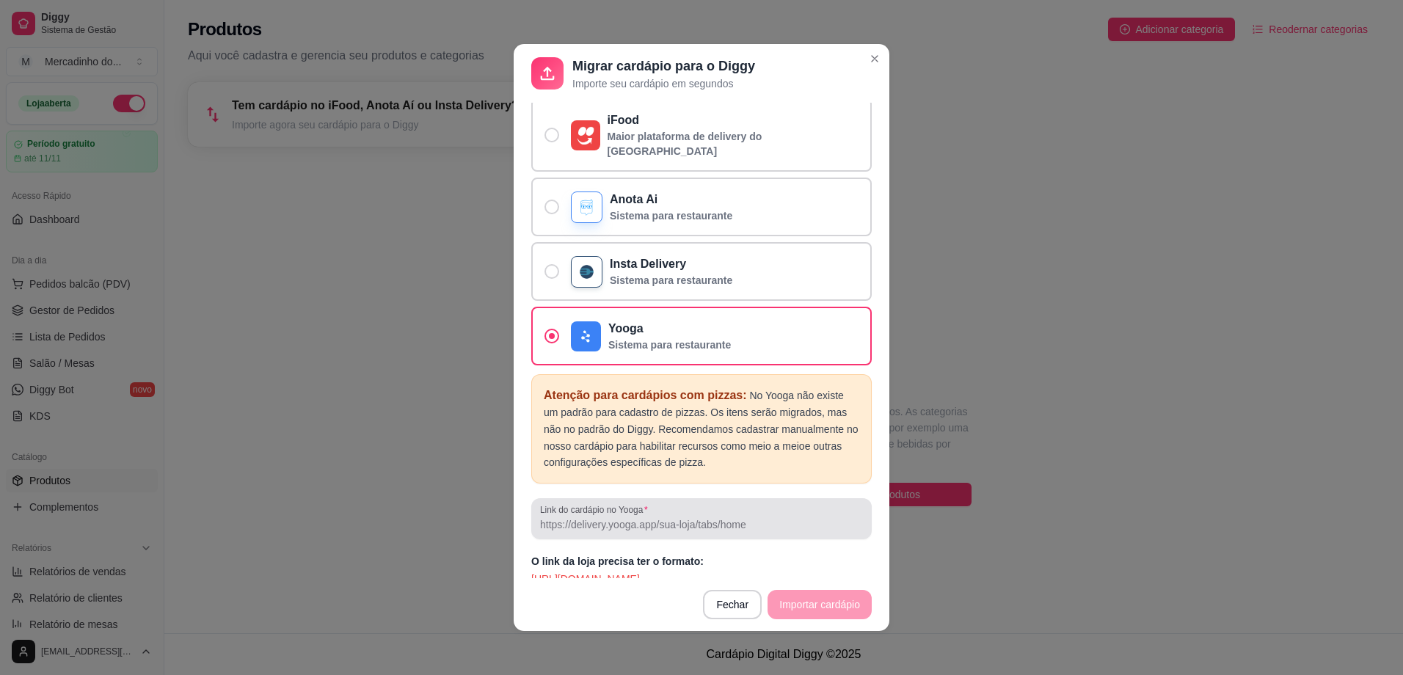
drag, startPoint x: 761, startPoint y: 522, endPoint x: 752, endPoint y: 516, distance: 11.2
click at [757, 520] on div "Link do cardápio no Yooga" at bounding box center [701, 518] width 340 height 41
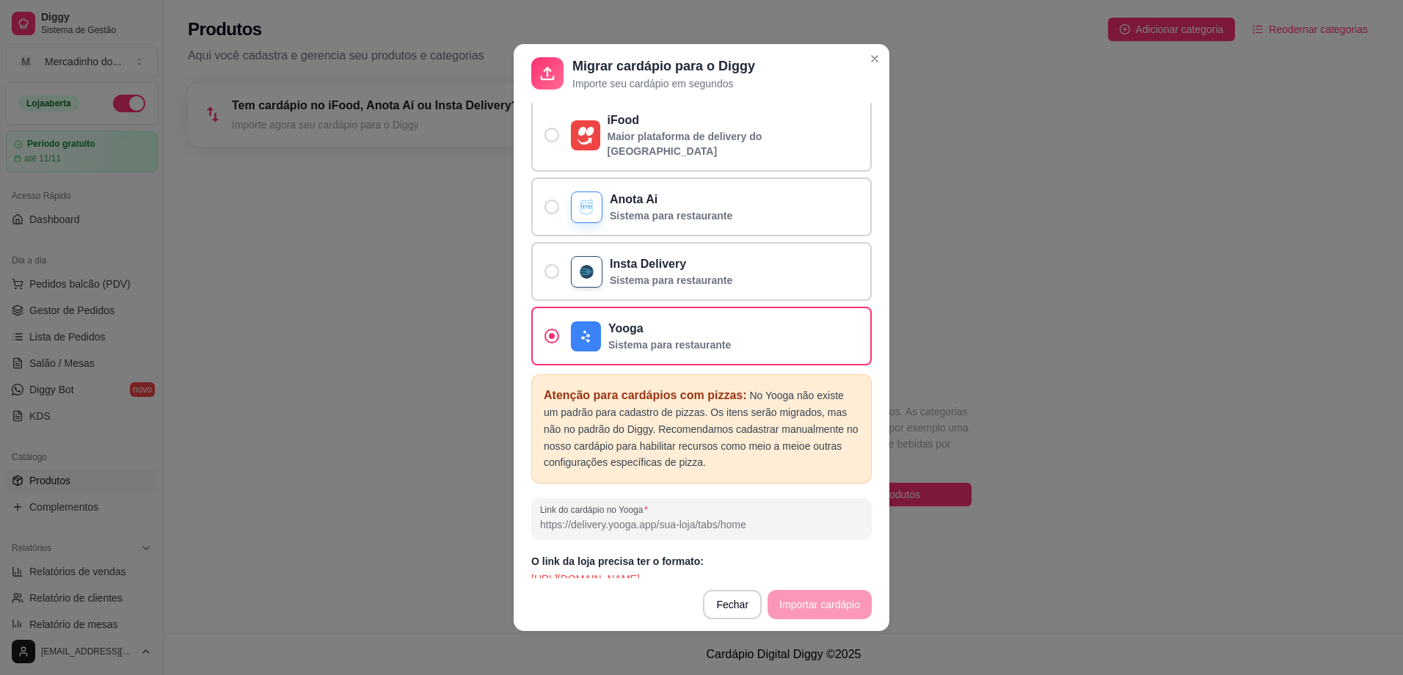
click at [752, 517] on input "Link do cardápio no Yooga" at bounding box center [701, 524] width 323 height 15
drag, startPoint x: 739, startPoint y: 513, endPoint x: 538, endPoint y: 515, distance: 201.0
click at [540, 517] on input "Link do cardápio no Yooga" at bounding box center [701, 524] width 323 height 15
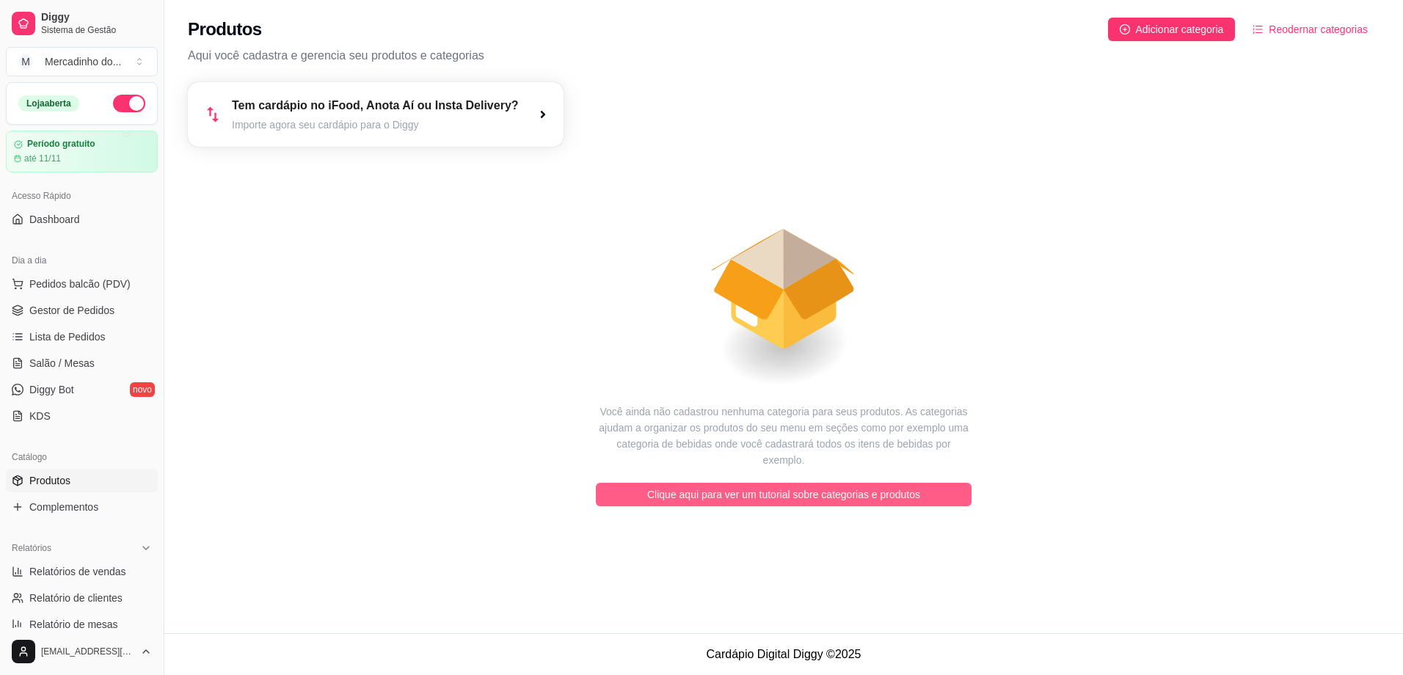
click at [764, 486] on span "Clique aqui para ver um tutorial sobre categorias e produtos" at bounding box center [783, 494] width 273 height 16
click at [810, 486] on span "Clique aqui para ver um tutorial sobre categorias e produtos" at bounding box center [783, 494] width 273 height 16
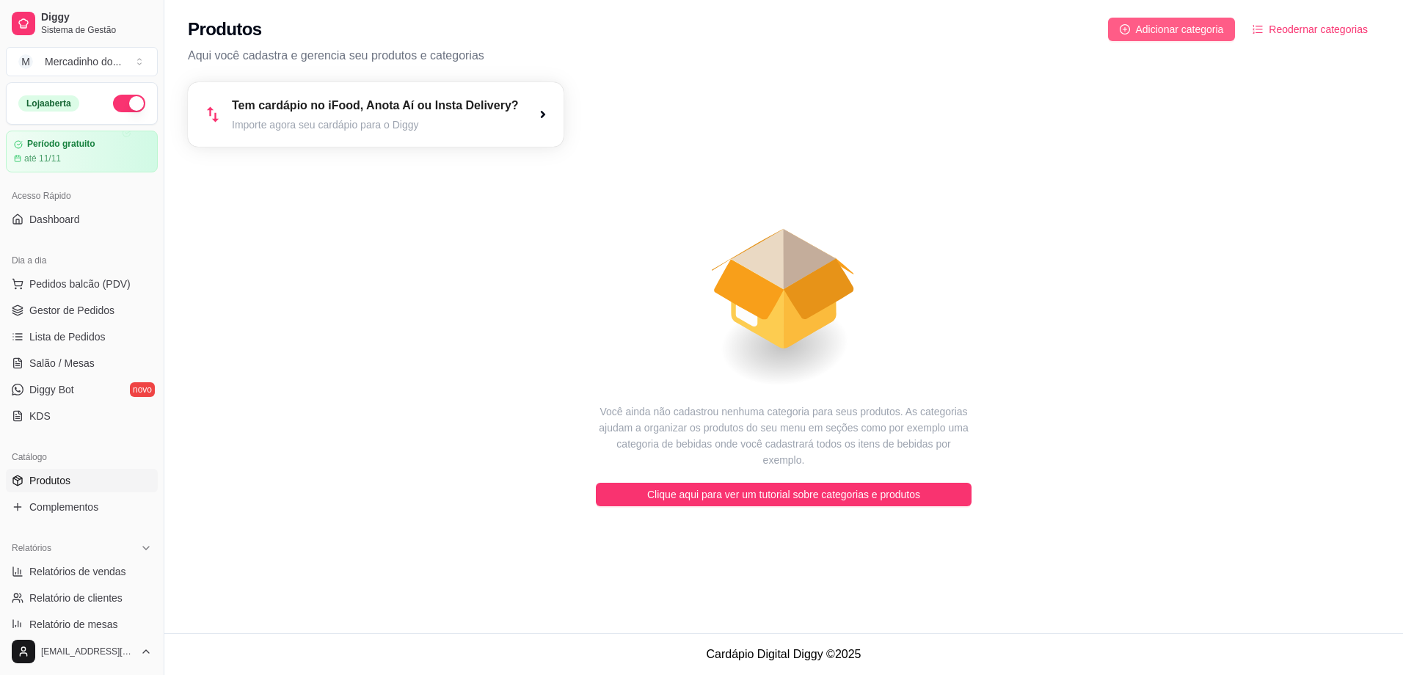
click at [1207, 29] on span "Adicionar categoria" at bounding box center [1180, 29] width 88 height 16
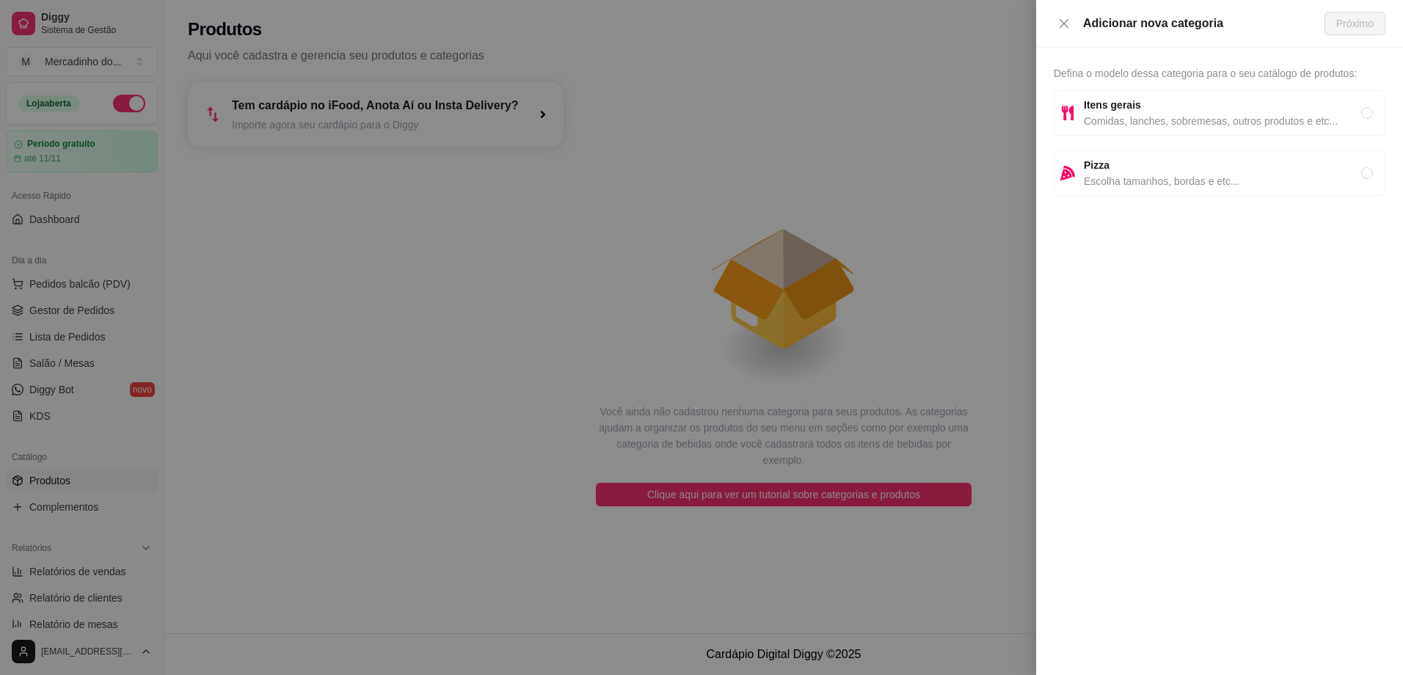
click at [1265, 125] on span "Comidas, lanches, sobremesas, outros produtos e etc..." at bounding box center [1221, 121] width 277 height 16
radio input "true"
click at [1341, 26] on span "Próximo" at bounding box center [1354, 23] width 37 height 16
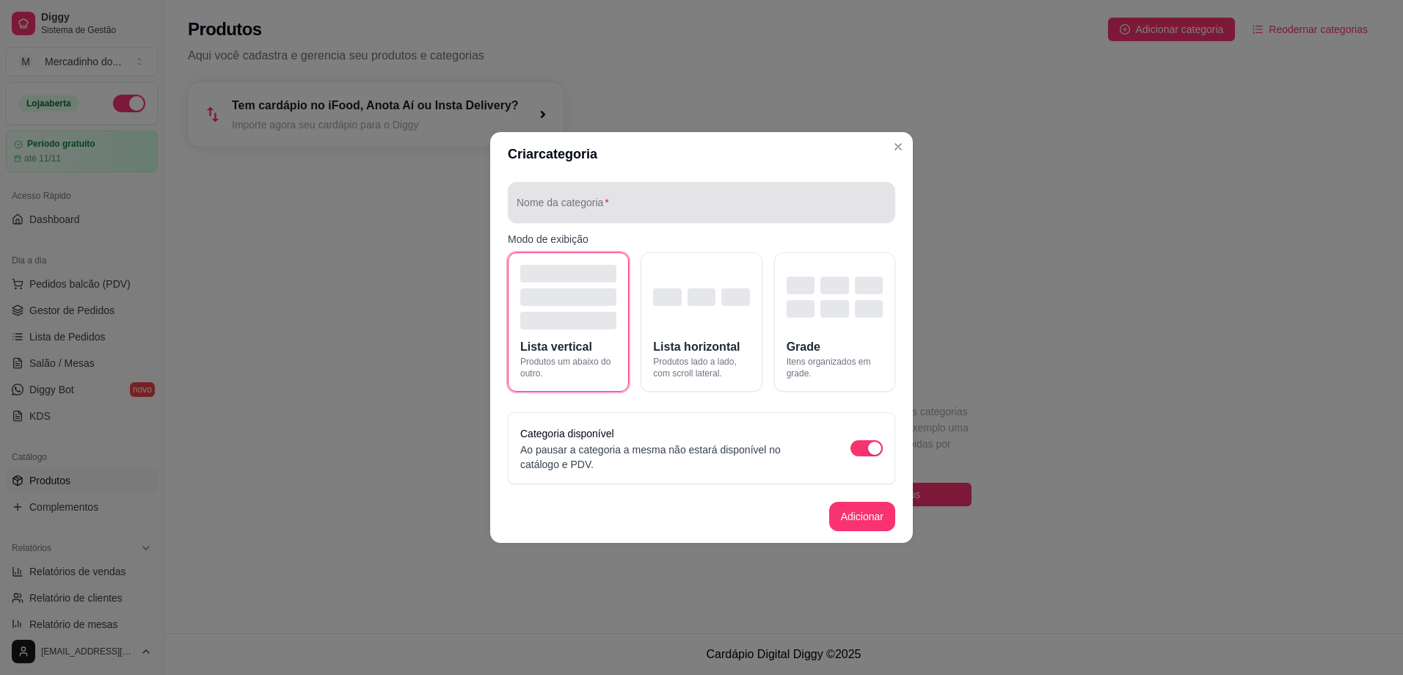
click at [598, 205] on input "Nome da categoria" at bounding box center [701, 208] width 370 height 15
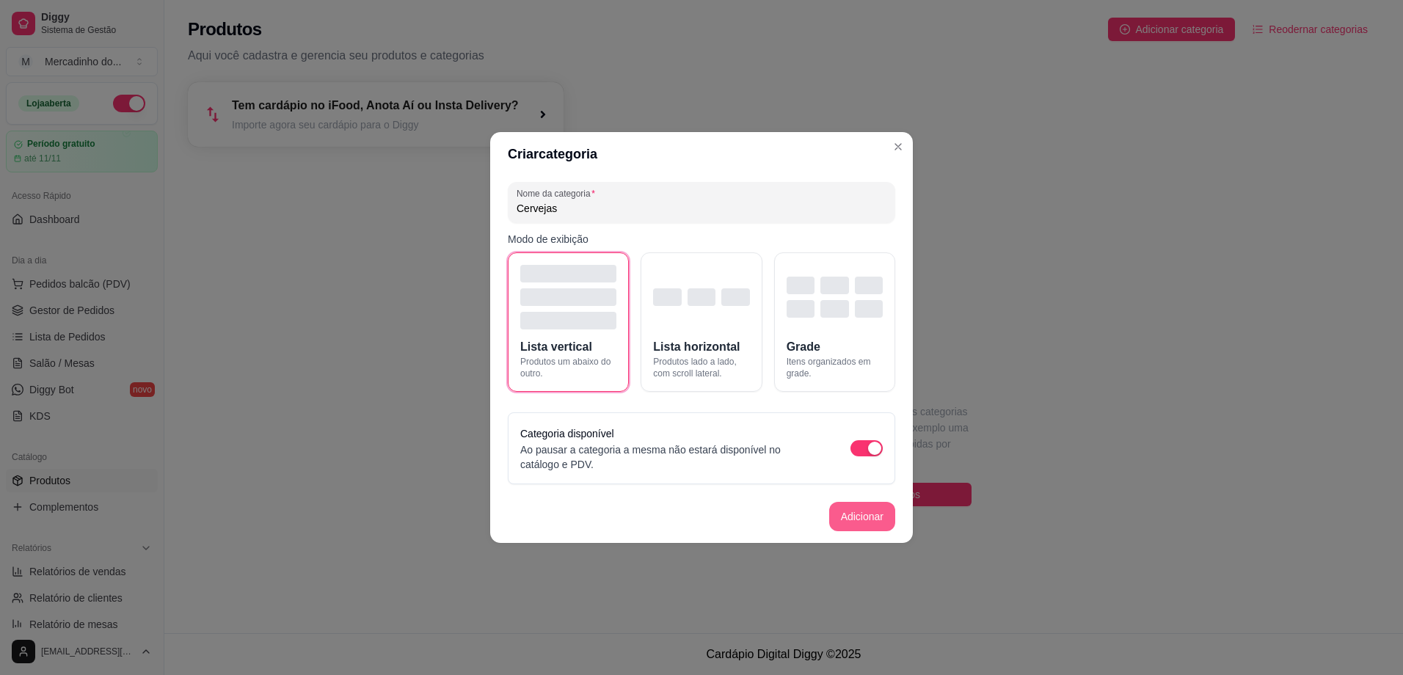
type input "Cervejas"
click at [848, 521] on button "Adicionar" at bounding box center [862, 516] width 66 height 29
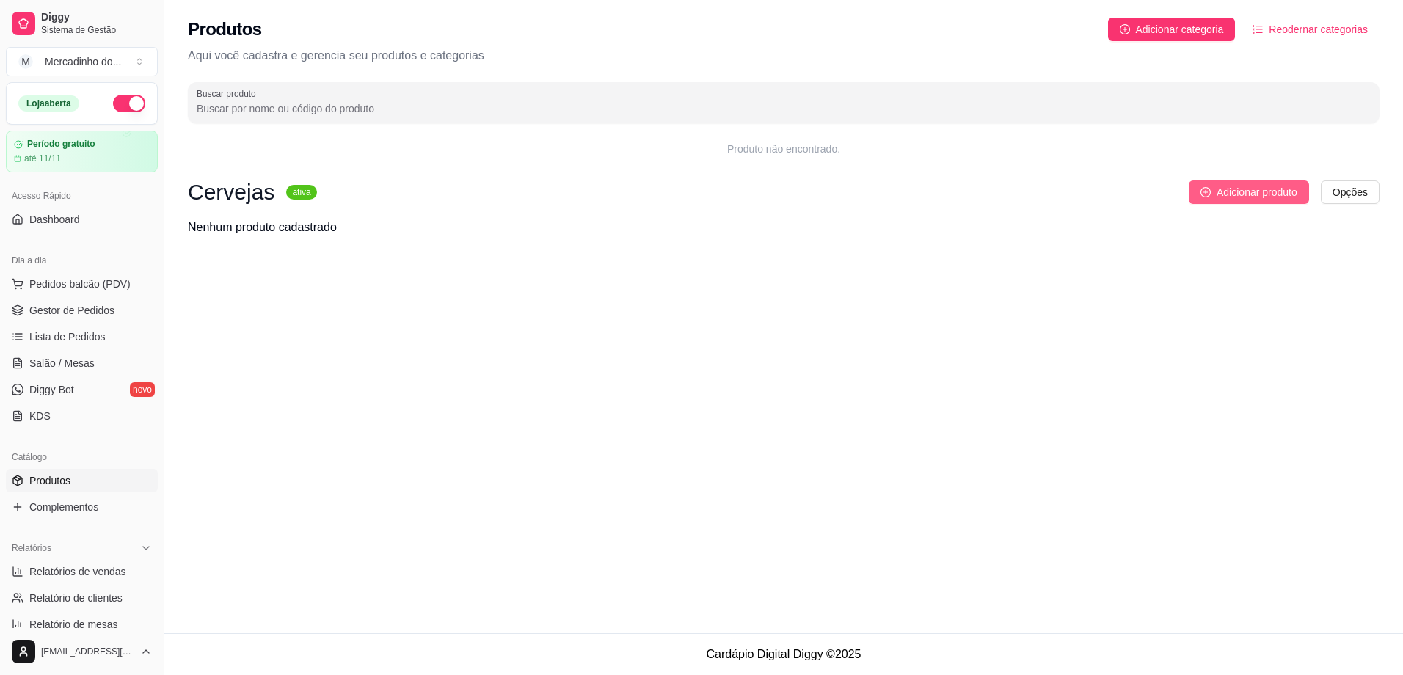
click at [1225, 192] on span "Adicionar produto" at bounding box center [1256, 192] width 81 height 16
drag, startPoint x: 1290, startPoint y: 207, endPoint x: 1279, endPoint y: 204, distance: 10.7
click at [1289, 206] on div "Cervejas ativa Adicionar produto Opções Nenhum produto cadastrado" at bounding box center [783, 208] width 1191 height 56
click at [1267, 198] on span "Adicionar produto" at bounding box center [1256, 192] width 81 height 16
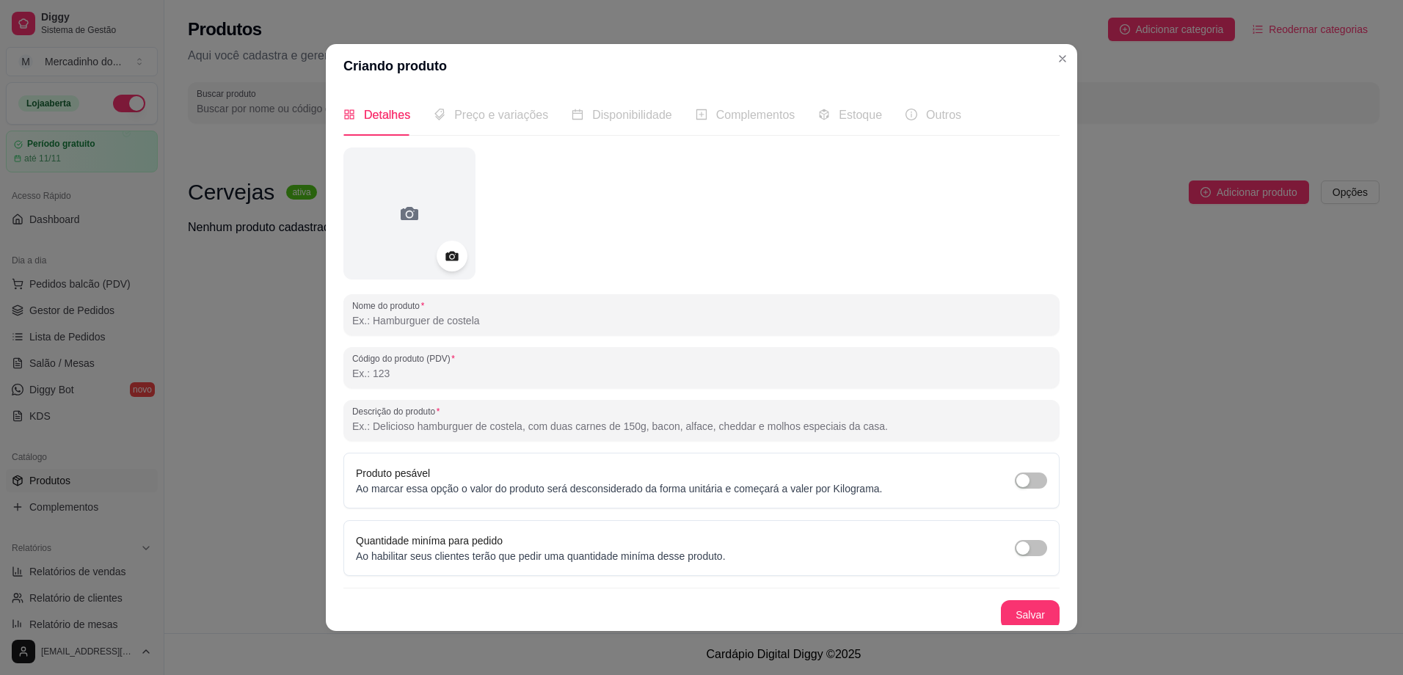
click at [449, 254] on icon at bounding box center [451, 257] width 12 height 10
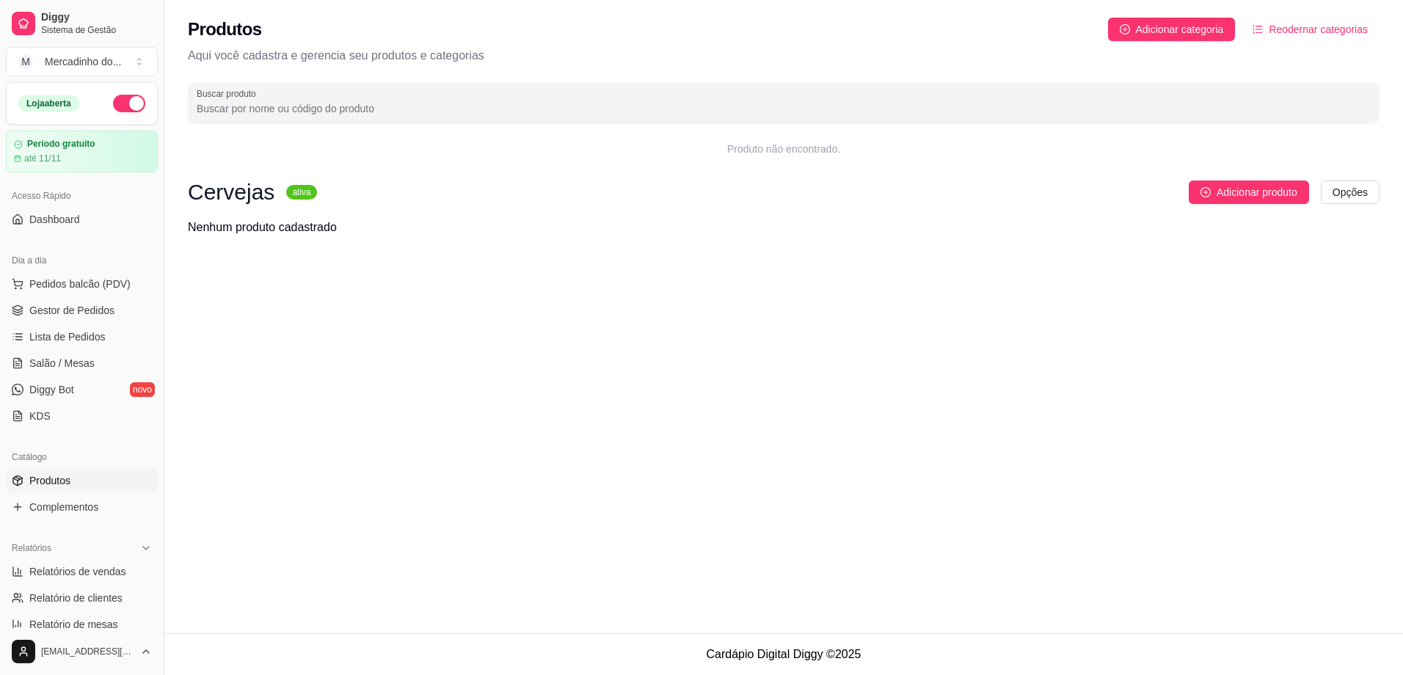
drag, startPoint x: 164, startPoint y: 286, endPoint x: 156, endPoint y: 311, distance: 26.2
click at [156, 311] on div "Diggy Sistema de Gestão M Mercadinho do ... Loja aberta Período gratuito até 11…" at bounding box center [82, 337] width 164 height 675
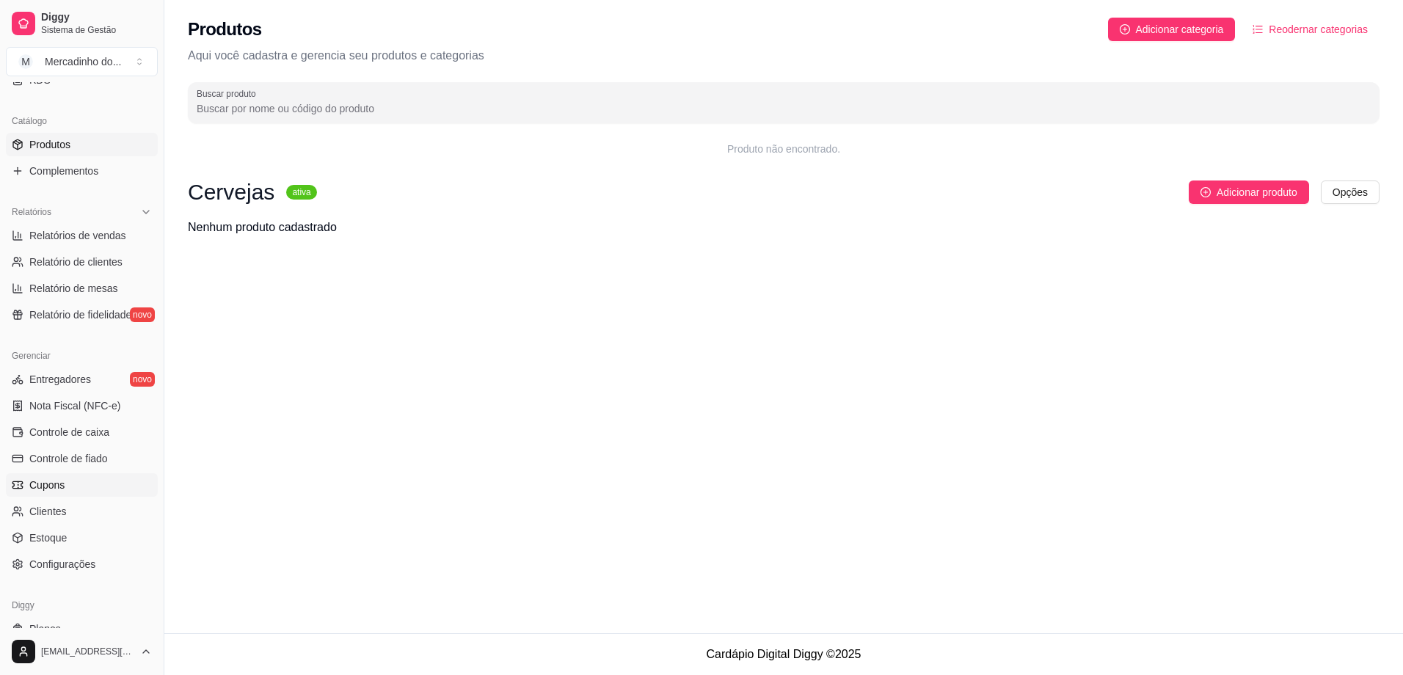
scroll to position [334, 0]
click at [39, 375] on span "Entregadores" at bounding box center [60, 380] width 62 height 15
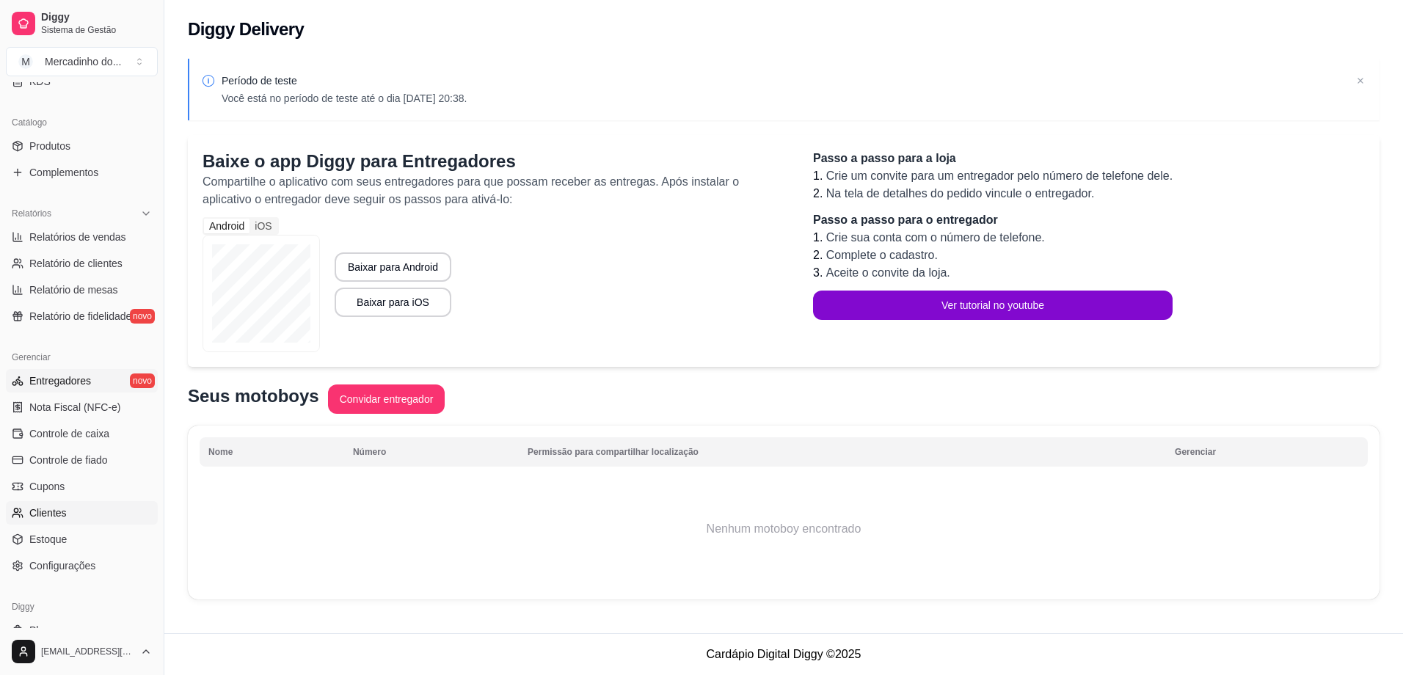
click at [54, 511] on span "Clientes" at bounding box center [47, 512] width 37 height 15
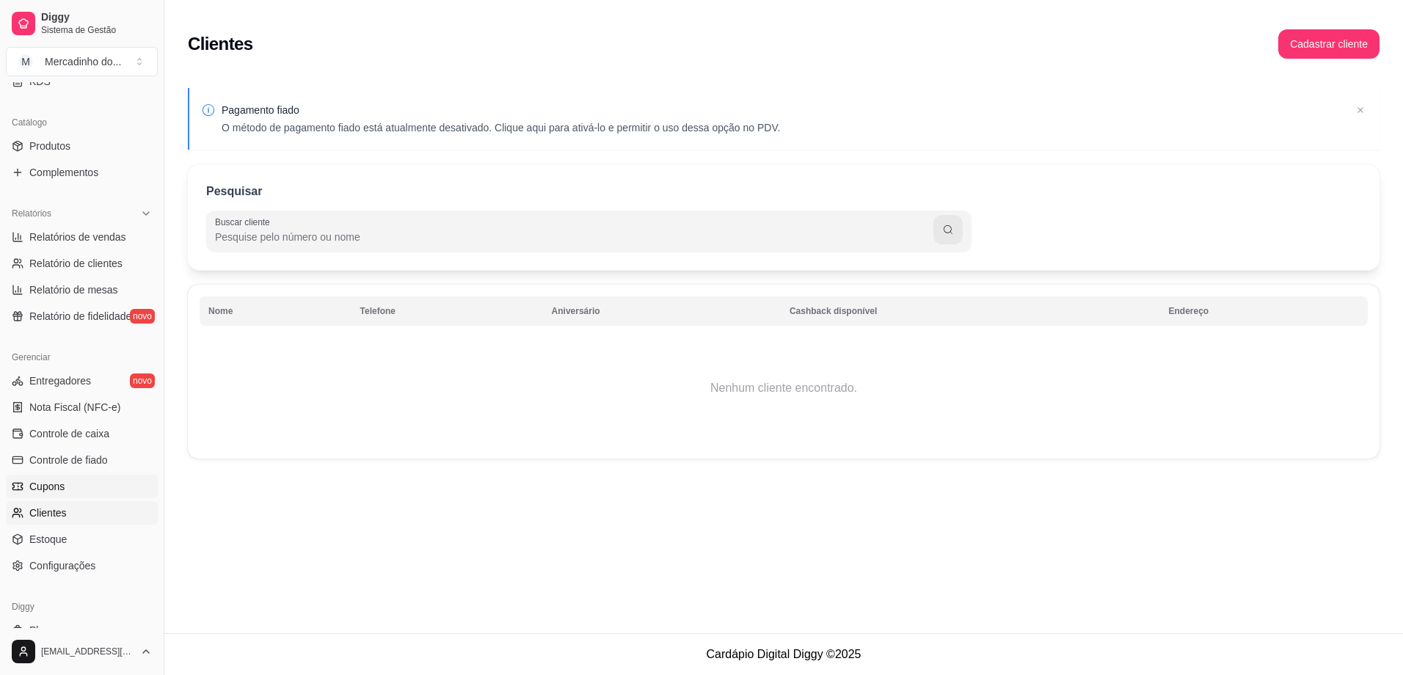
click at [56, 490] on span "Cupons" at bounding box center [46, 486] width 35 height 15
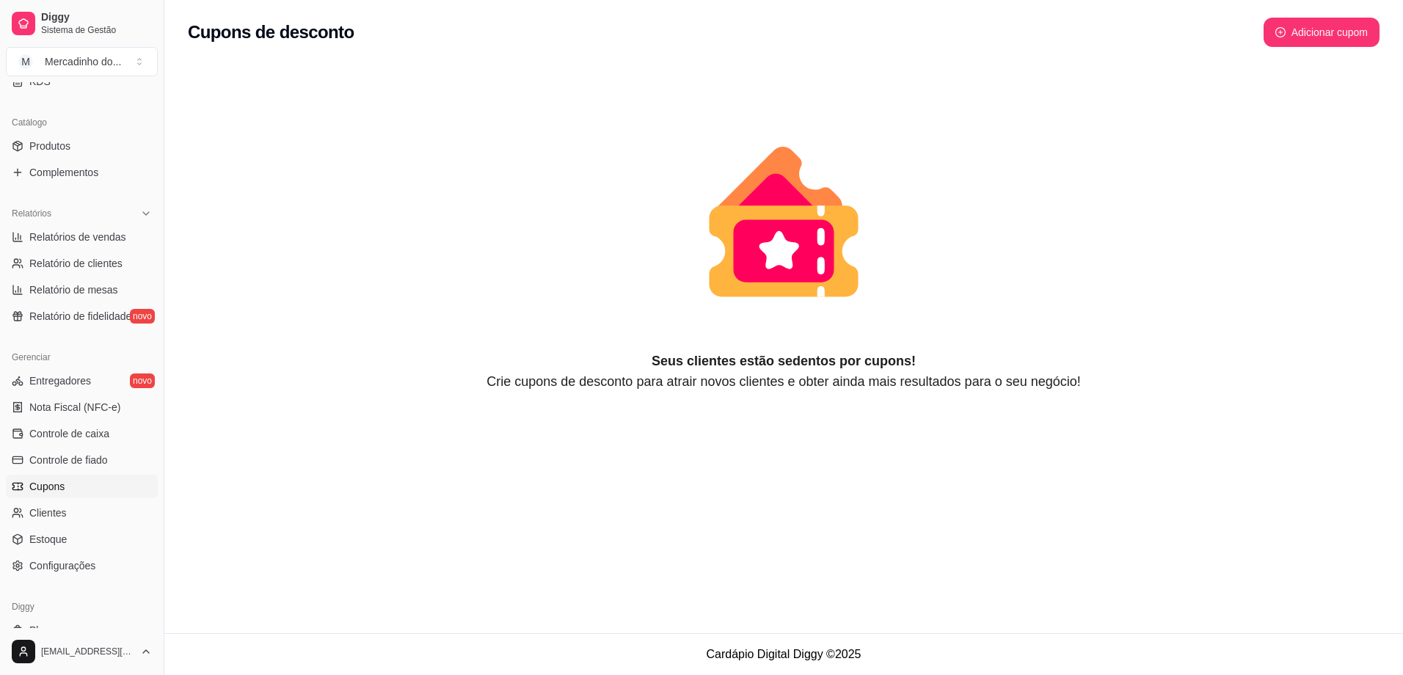
click at [1334, 48] on div "Cupons de desconto Adicionar cupom" at bounding box center [783, 28] width 1238 height 56
click at [1331, 40] on button "Adicionar cupom" at bounding box center [1321, 32] width 113 height 29
select select "FIXED_VALUE"
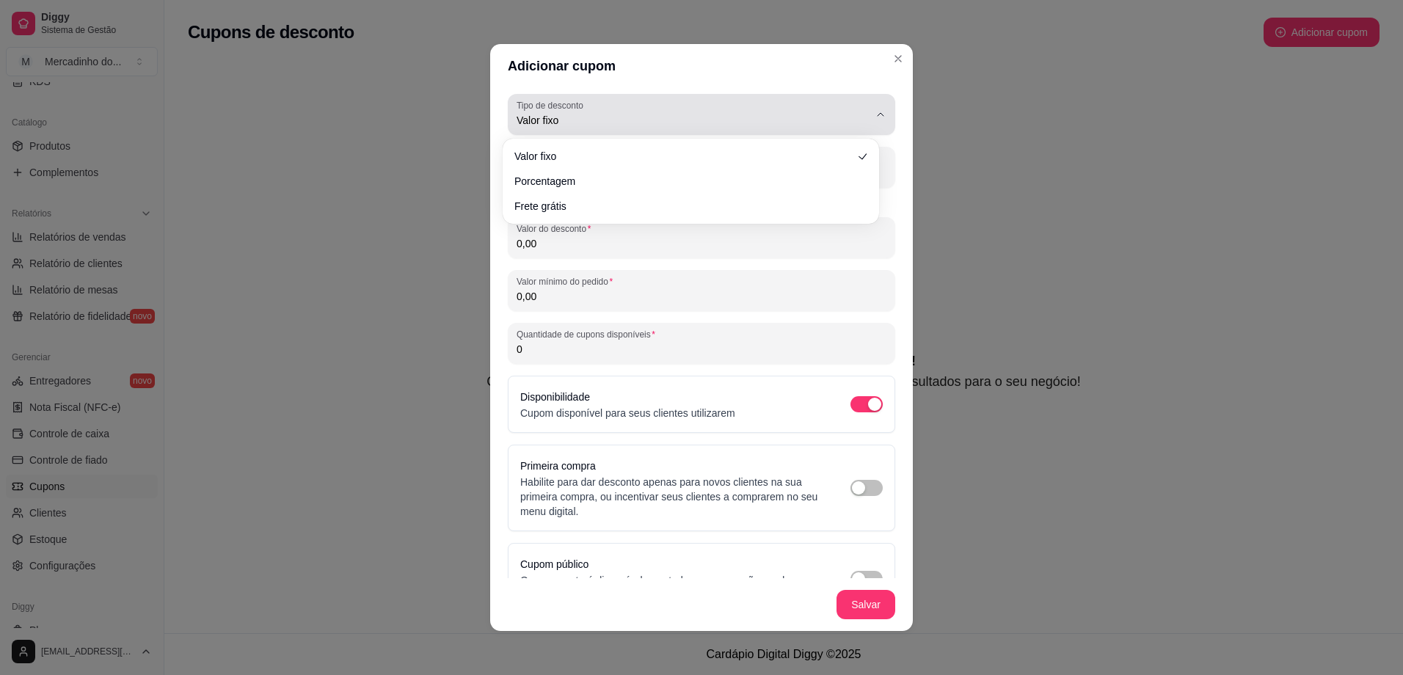
click at [866, 107] on button "Tipo de desconto Valor fixo" at bounding box center [701, 114] width 387 height 41
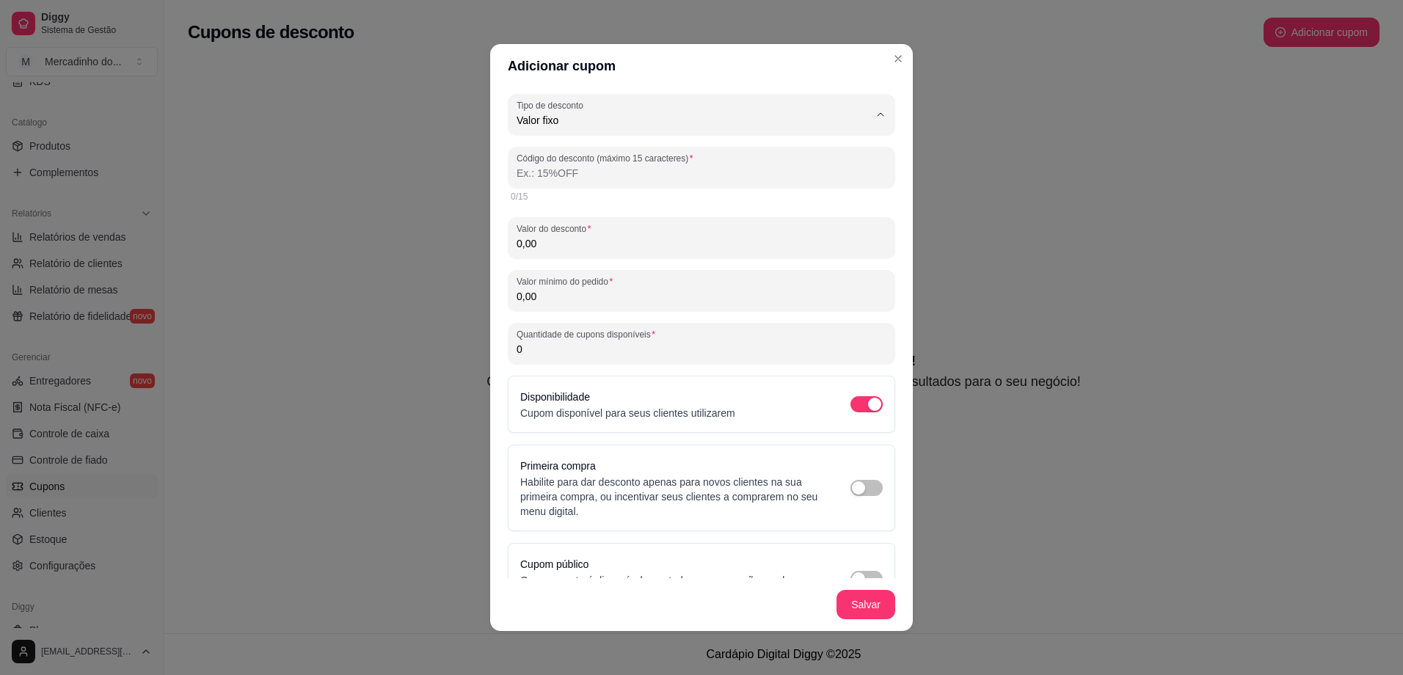
click at [715, 184] on span "Porcentagem" at bounding box center [683, 179] width 325 height 14
type input "PERCENTAGE"
select select "PERCENTAGE"
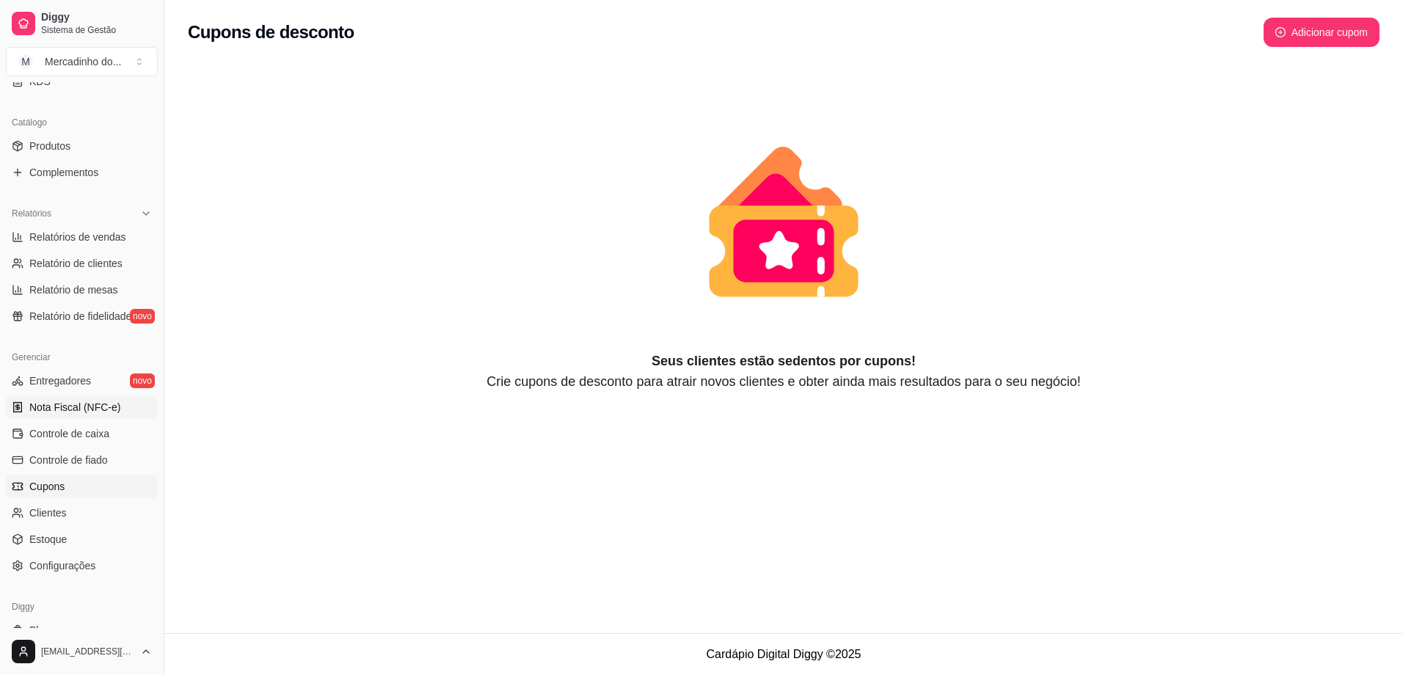
click at [52, 409] on span "Nota Fiscal (NFC-e)" at bounding box center [74, 407] width 91 height 15
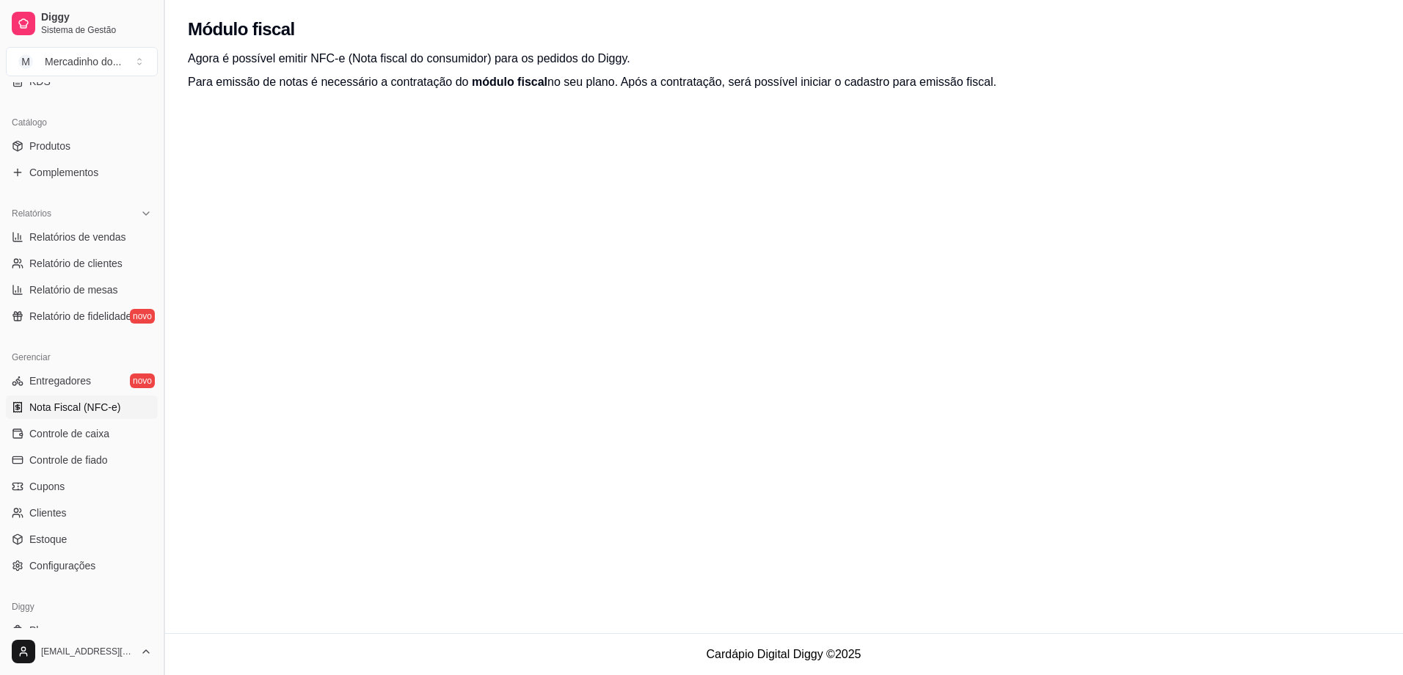
click at [158, 355] on button "Toggle Sidebar" at bounding box center [164, 337] width 12 height 675
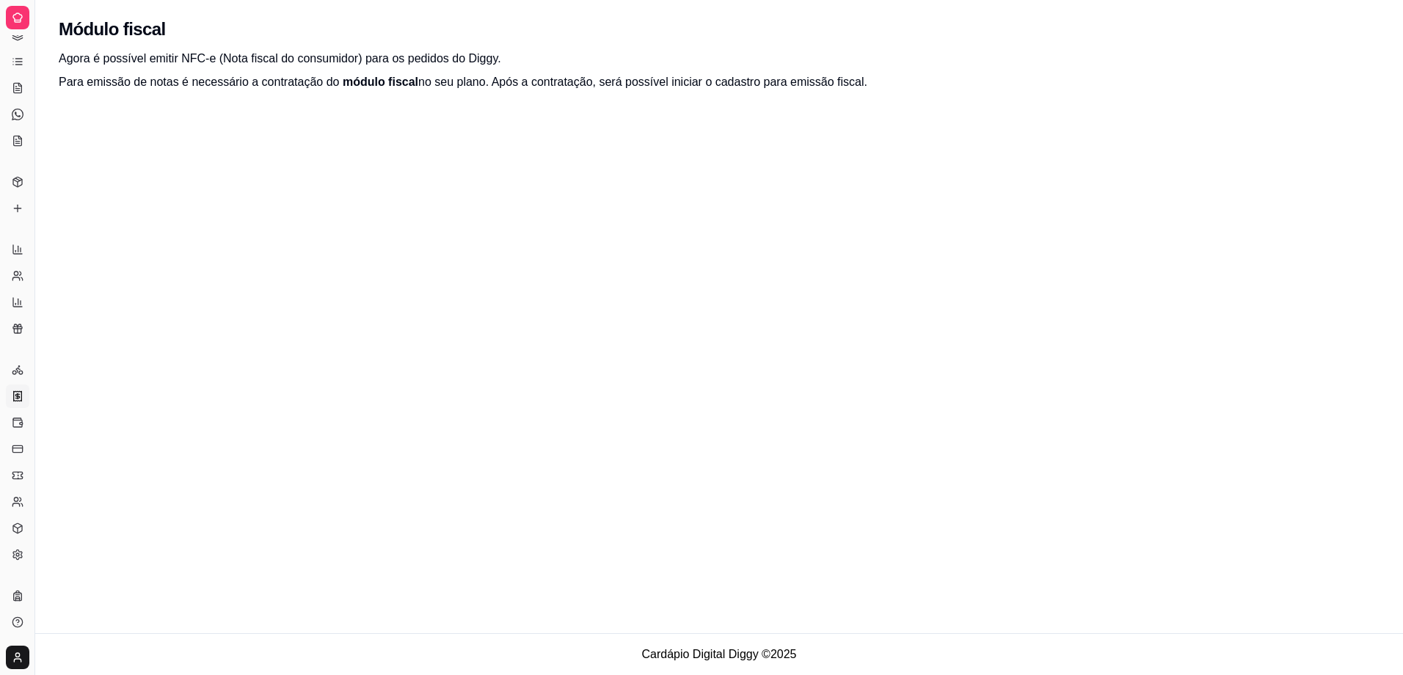
scroll to position [85, 0]
click at [39, 30] on button "Toggle Sidebar" at bounding box center [35, 337] width 12 height 675
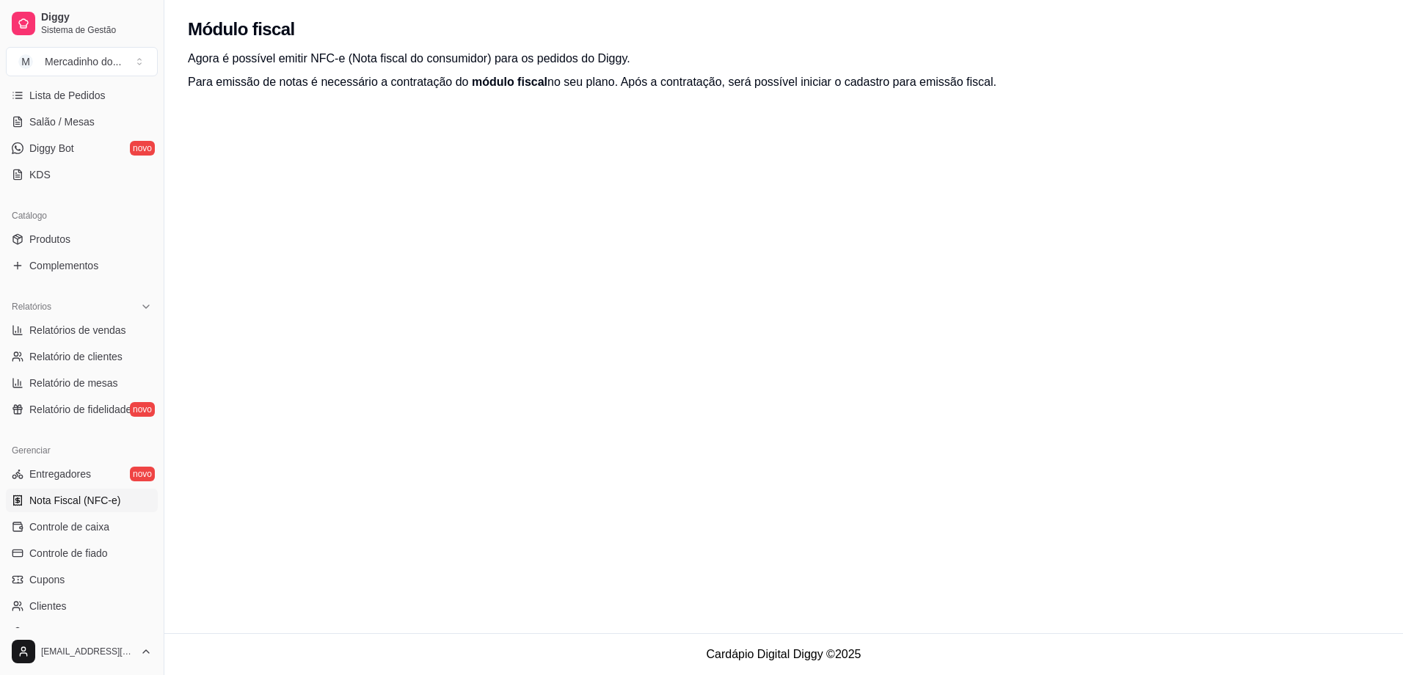
drag, startPoint x: 161, startPoint y: 307, endPoint x: 159, endPoint y: 330, distance: 23.6
click at [159, 339] on button "Toggle Sidebar" at bounding box center [164, 337] width 12 height 675
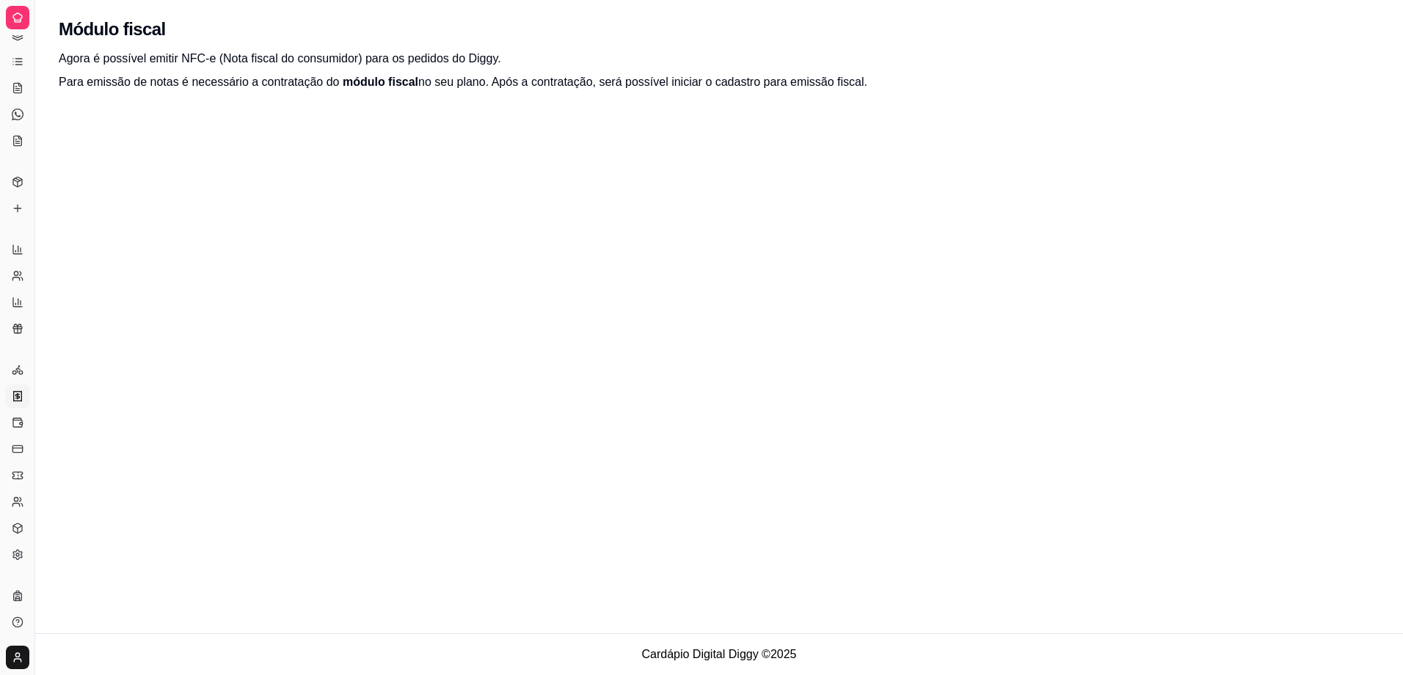
scroll to position [85, 0]
click at [32, 189] on button "Toggle Sidebar" at bounding box center [35, 337] width 12 height 675
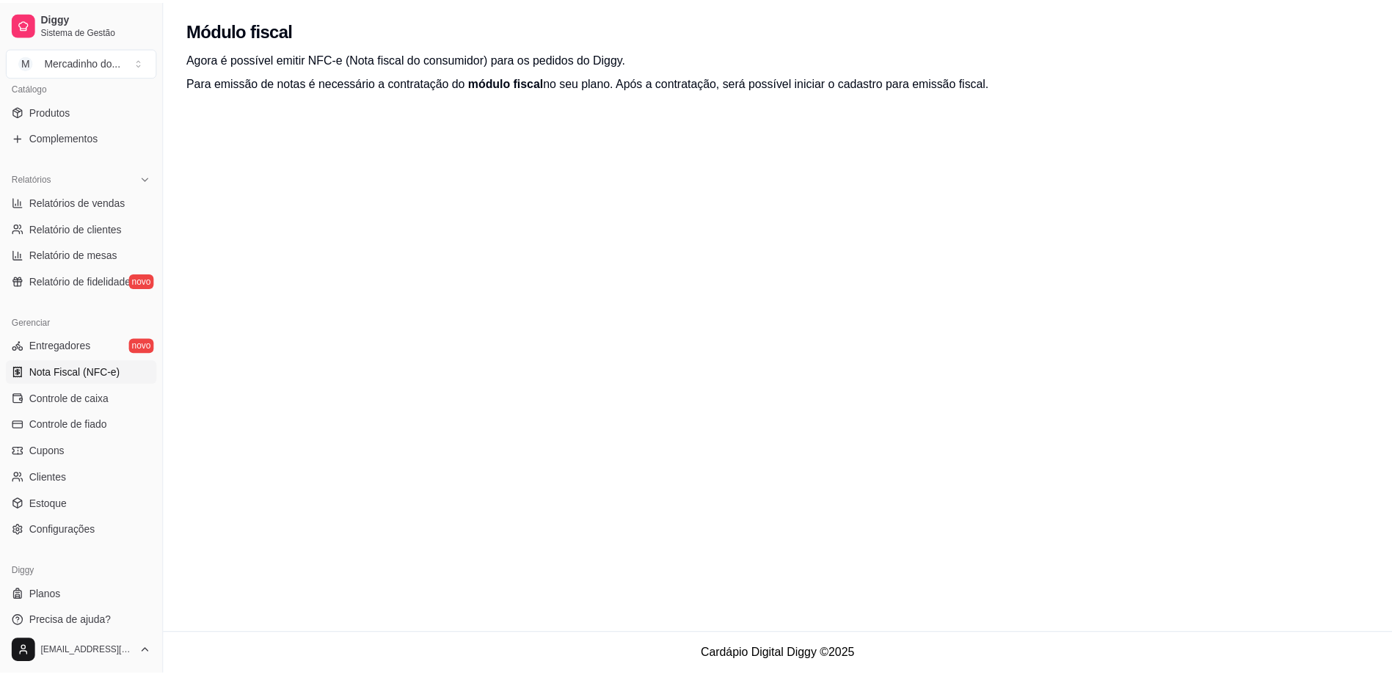
scroll to position [381, 0]
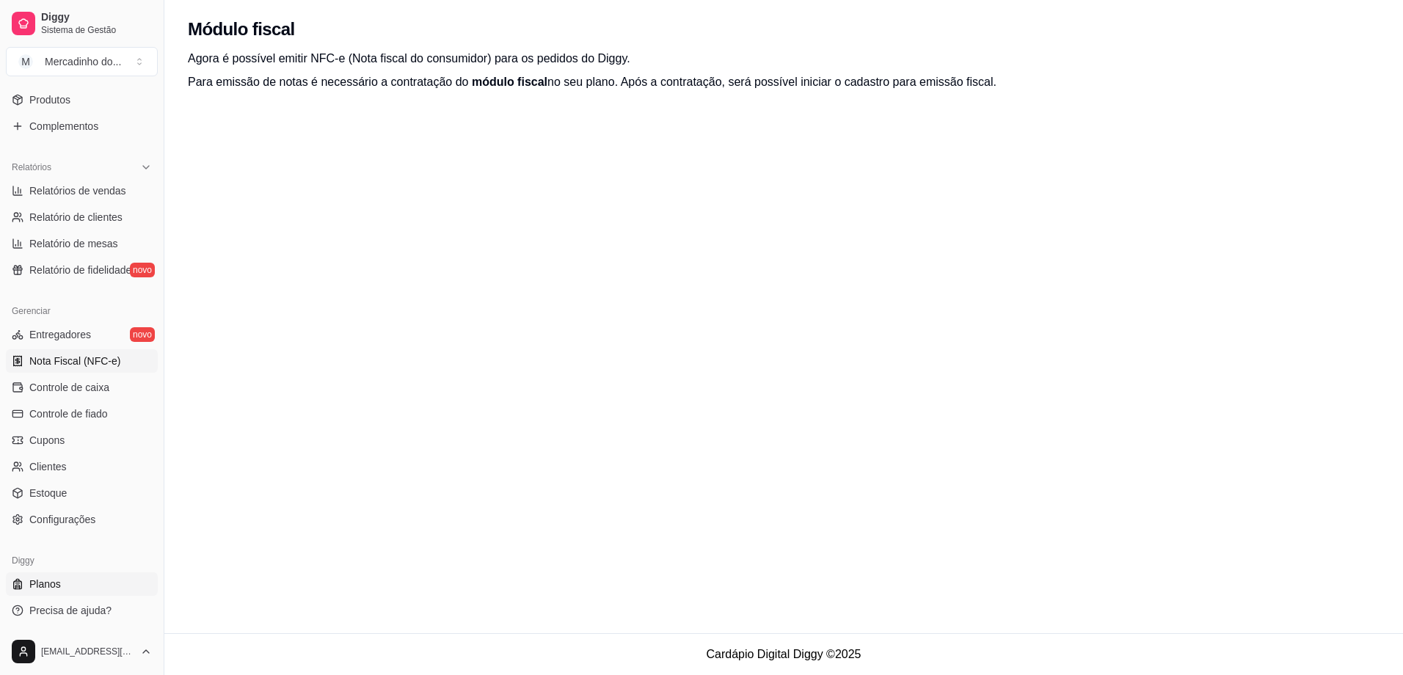
click at [52, 577] on span "Planos" at bounding box center [45, 584] width 32 height 15
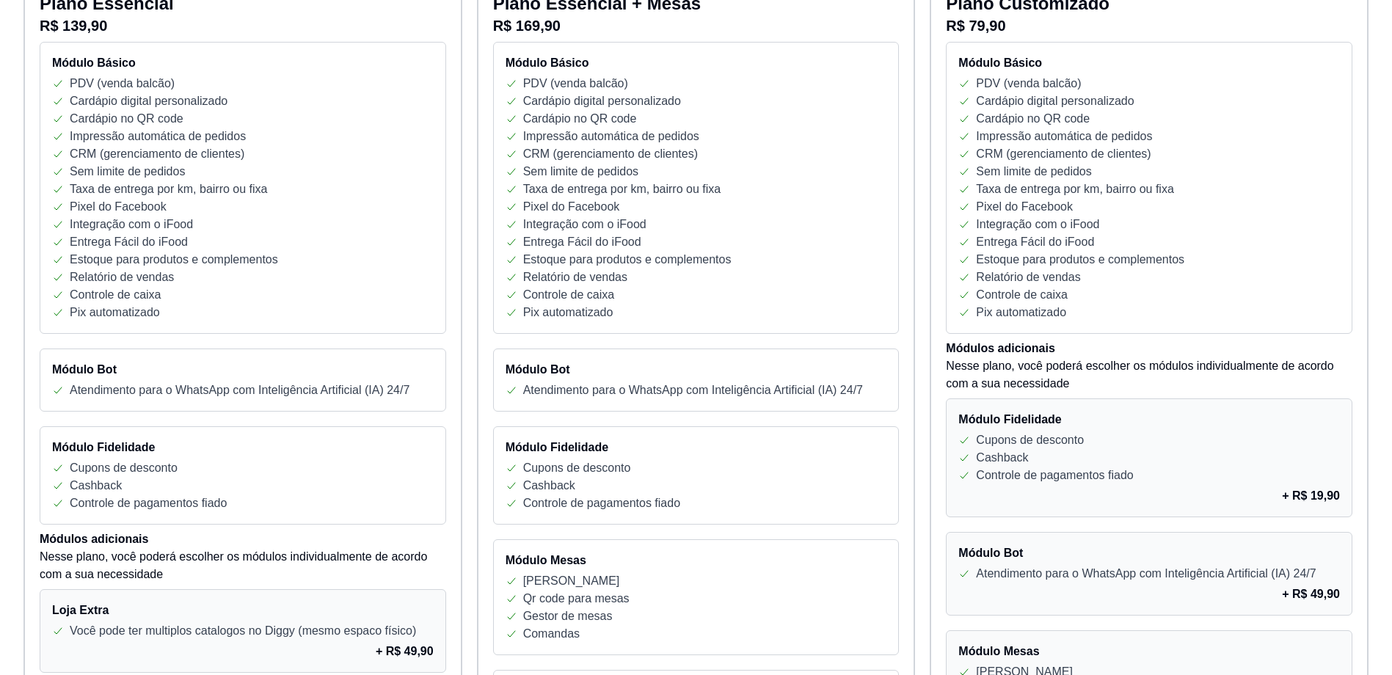
scroll to position [320, 0]
